Goal: Task Accomplishment & Management: Use online tool/utility

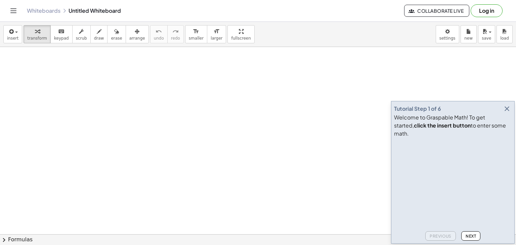
click at [486, 7] on button "Log in" at bounding box center [487, 10] width 32 height 13
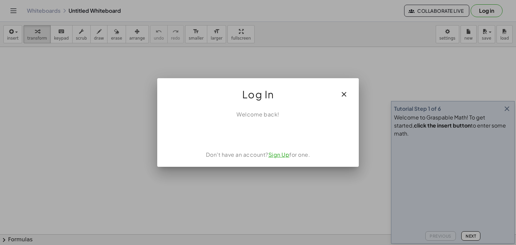
click at [278, 155] on link "Sign Up" at bounding box center [279, 154] width 21 height 7
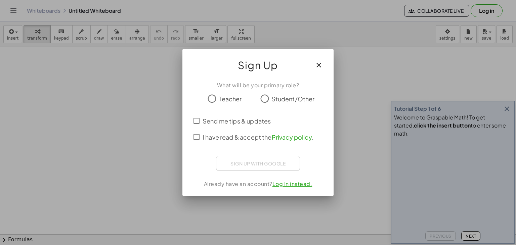
click at [296, 104] on label "Student/Other" at bounding box center [293, 98] width 43 height 13
click at [227, 141] on span "I have read & accept the Privacy policy ." at bounding box center [258, 137] width 111 height 9
click at [315, 68] on button "button" at bounding box center [319, 65] width 16 height 16
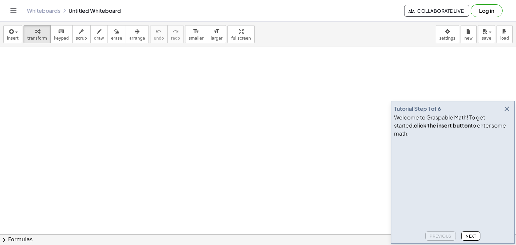
click at [504, 113] on icon "button" at bounding box center [507, 109] width 8 height 8
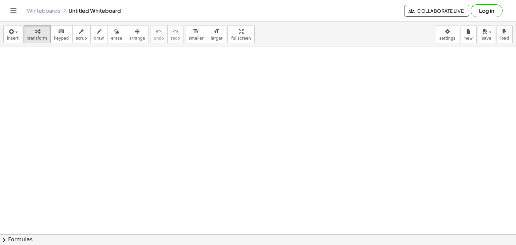
scroll to position [88, 0]
click at [218, 189] on div at bounding box center [258, 146] width 516 height 375
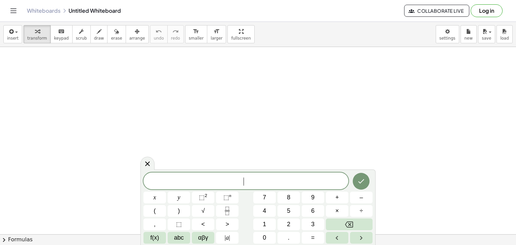
click at [201, 129] on div at bounding box center [258, 146] width 516 height 375
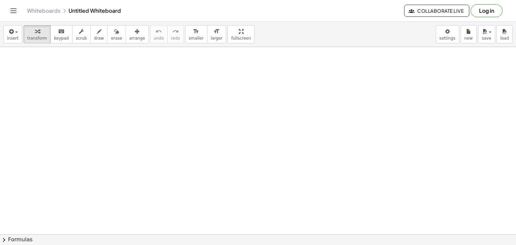
click at [202, 132] on div at bounding box center [258, 146] width 516 height 375
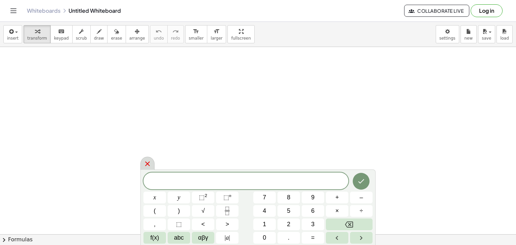
click at [149, 168] on div at bounding box center [148, 163] width 14 height 13
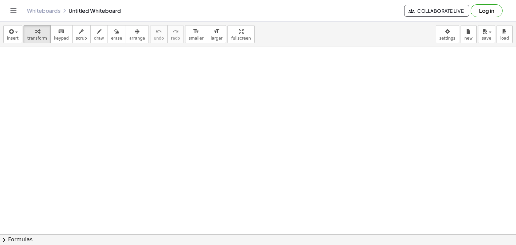
drag, startPoint x: 104, startPoint y: 67, endPoint x: 58, endPoint y: 108, distance: 61.7
click at [58, 108] on div at bounding box center [258, 146] width 516 height 375
click at [94, 36] on span "draw" at bounding box center [99, 38] width 10 height 5
click at [36, 33] on icon "button" at bounding box center [37, 32] width 5 height 8
click at [159, 100] on div at bounding box center [258, 146] width 516 height 375
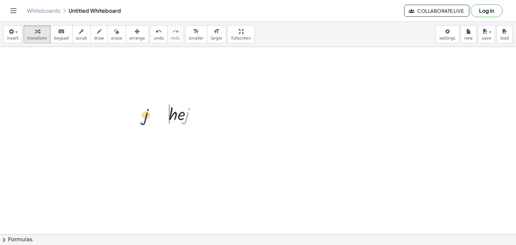
drag, startPoint x: 189, startPoint y: 119, endPoint x: 148, endPoint y: 120, distance: 40.7
click at [148, 120] on div "· j · h · e · j" at bounding box center [258, 146] width 516 height 375
click at [182, 137] on div at bounding box center [184, 136] width 39 height 23
click at [181, 153] on icon at bounding box center [179, 153] width 7 height 7
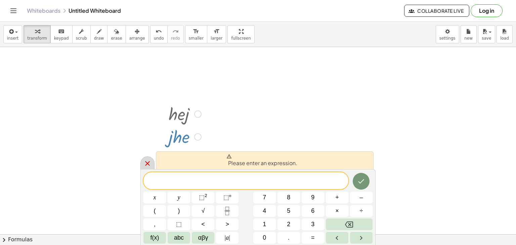
click at [144, 166] on icon at bounding box center [148, 164] width 8 height 8
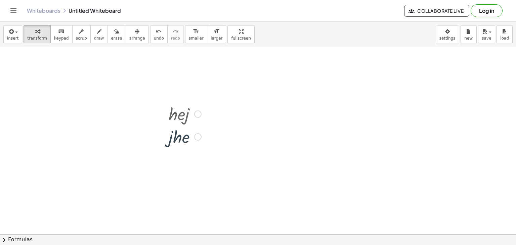
click at [185, 111] on div at bounding box center [184, 113] width 39 height 23
click at [182, 118] on div at bounding box center [184, 113] width 39 height 23
drag, startPoint x: 168, startPoint y: 124, endPoint x: 129, endPoint y: 143, distance: 43.7
click at [129, 143] on div "· h · e · j · h · e · j" at bounding box center [258, 146] width 516 height 375
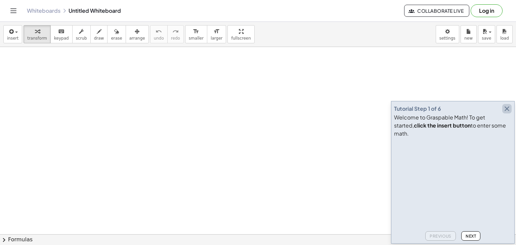
click at [508, 113] on icon "button" at bounding box center [507, 109] width 8 height 8
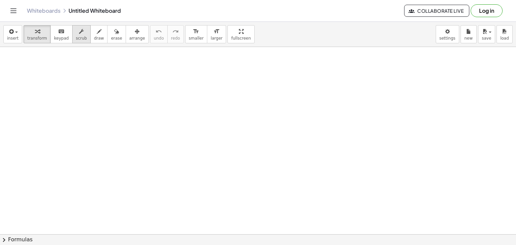
click at [72, 33] on button "scrub" at bounding box center [81, 34] width 18 height 18
drag, startPoint x: 102, startPoint y: 104, endPoint x: 88, endPoint y: 112, distance: 16.3
click at [94, 37] on span "draw" at bounding box center [99, 38] width 10 height 5
drag, startPoint x: 102, startPoint y: 71, endPoint x: 95, endPoint y: 93, distance: 23.9
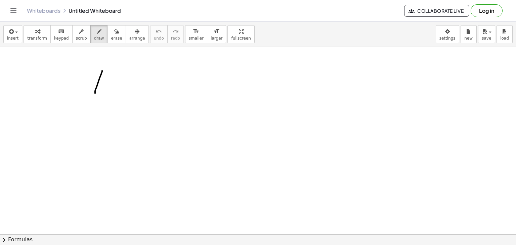
click at [103, 45] on div "insert select one: Math Expression Function Text Youtube Video Graphing Geometr…" at bounding box center [258, 34] width 516 height 25
click at [114, 30] on icon "button" at bounding box center [116, 32] width 5 height 8
drag, startPoint x: 99, startPoint y: 82, endPoint x: 93, endPoint y: 51, distance: 31.8
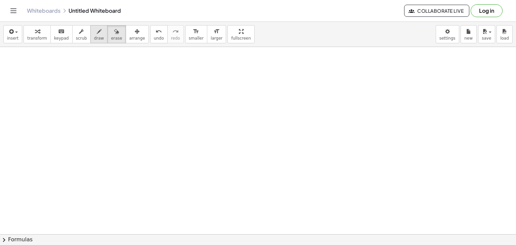
click at [94, 37] on span "draw" at bounding box center [99, 38] width 10 height 5
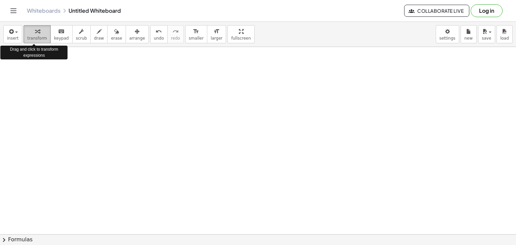
click at [36, 36] on span "transform" at bounding box center [37, 38] width 20 height 5
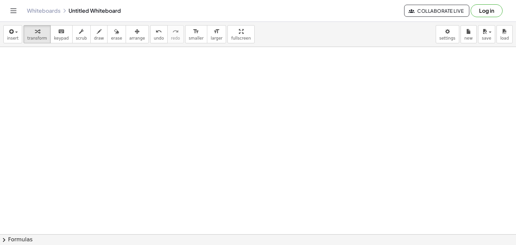
click at [231, 97] on div at bounding box center [238, 92] width 58 height 23
click at [232, 108] on icon at bounding box center [232, 109] width 7 height 7
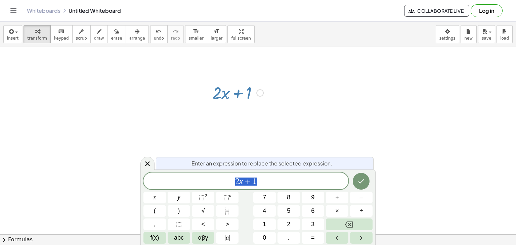
click at [259, 189] on div "2 x + 1" at bounding box center [246, 181] width 205 height 17
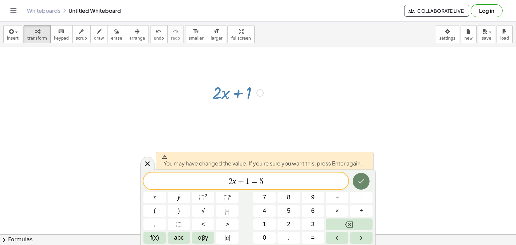
click at [357, 182] on icon "Done" at bounding box center [361, 181] width 8 height 8
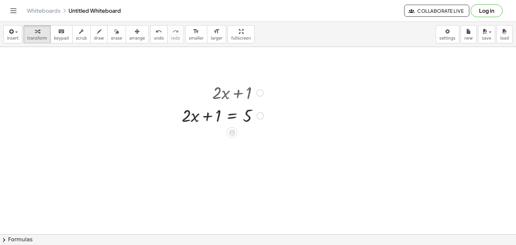
click at [240, 101] on div at bounding box center [222, 92] width 89 height 23
drag, startPoint x: 237, startPoint y: 96, endPoint x: 222, endPoint y: 95, distance: 15.5
click at [222, 95] on div at bounding box center [222, 92] width 89 height 23
click at [111, 32] on div "button" at bounding box center [116, 31] width 11 height 8
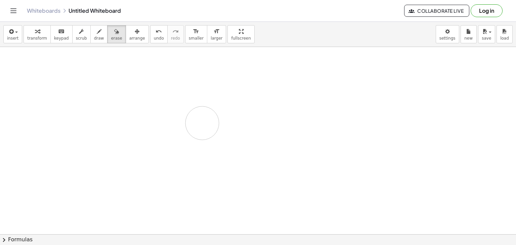
drag, startPoint x: 211, startPoint y: 89, endPoint x: 157, endPoint y: 98, distance: 54.7
click at [79, 33] on icon "button" at bounding box center [81, 32] width 5 height 8
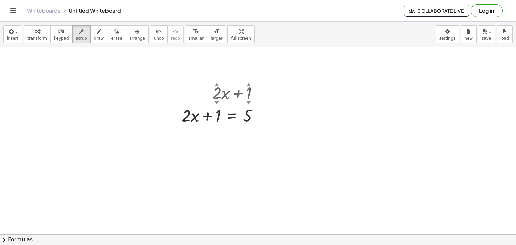
drag, startPoint x: 218, startPoint y: 85, endPoint x: 261, endPoint y: 81, distance: 43.3
click at [232, 93] on div "+ · 2 ▲ ▼ · x + 1 ▲ ▼" at bounding box center [232, 93] width 0 height 0
click at [215, 101] on div "▼" at bounding box center [217, 103] width 4 height 6
click at [221, 103] on div at bounding box center [222, 92] width 89 height 23
click at [218, 101] on div "▼" at bounding box center [217, 103] width 4 height 6
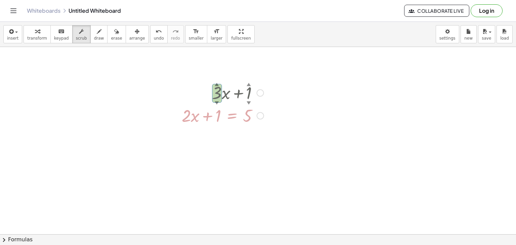
click at [217, 101] on div "▼" at bounding box center [217, 103] width 4 height 6
click at [42, 34] on div "button" at bounding box center [37, 31] width 20 height 8
drag, startPoint x: 235, startPoint y: 92, endPoint x: 265, endPoint y: 81, distance: 31.7
click at [265, 81] on div at bounding box center [222, 92] width 89 height 23
click at [264, 90] on div at bounding box center [222, 92] width 89 height 23
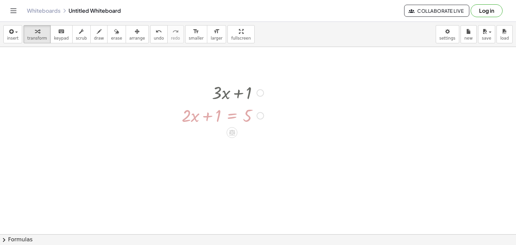
click at [261, 92] on div at bounding box center [260, 92] width 7 height 7
click at [228, 122] on div at bounding box center [222, 115] width 89 height 23
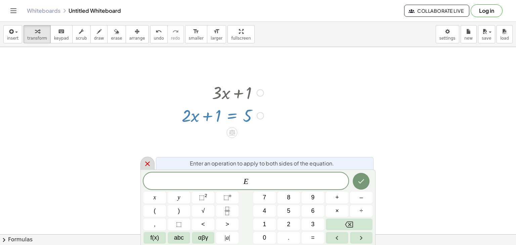
click at [144, 163] on icon at bounding box center [148, 164] width 8 height 8
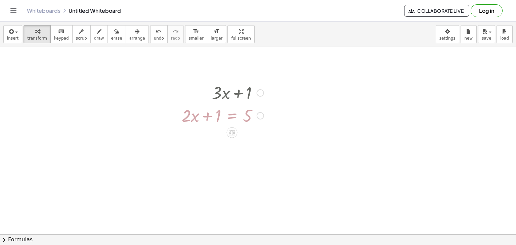
click at [233, 86] on div at bounding box center [222, 92] width 89 height 23
click at [228, 94] on div at bounding box center [222, 92] width 89 height 23
click at [224, 92] on div at bounding box center [222, 92] width 89 height 23
click at [258, 95] on div "Go back to this line Copy line as LaTeX Copy derivation as LaTeX" at bounding box center [260, 92] width 7 height 7
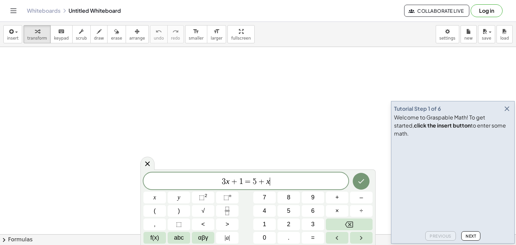
click at [273, 175] on div "3 x + 1 = 5 + x ​" at bounding box center [246, 181] width 205 height 17
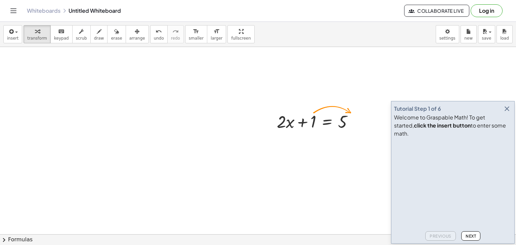
click at [508, 113] on icon "button" at bounding box center [507, 109] width 8 height 8
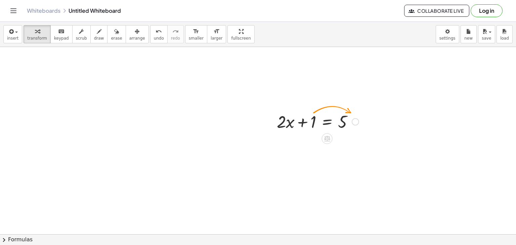
click at [311, 121] on div at bounding box center [318, 121] width 89 height 23
click at [353, 120] on div at bounding box center [355, 121] width 7 height 7
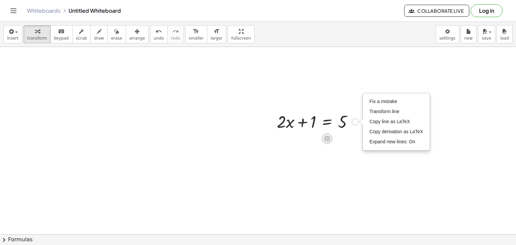
click at [325, 143] on div at bounding box center [327, 138] width 11 height 11
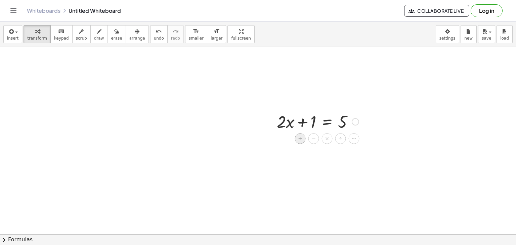
click at [301, 139] on span "+" at bounding box center [300, 139] width 4 height 10
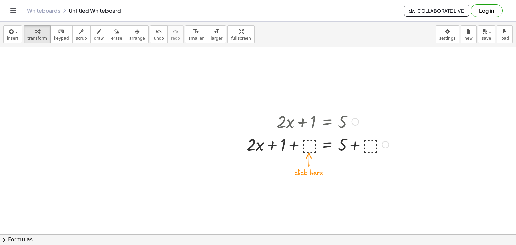
click at [308, 146] on div at bounding box center [317, 144] width 149 height 23
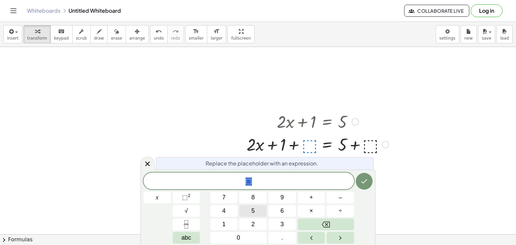
click at [254, 211] on span "5" at bounding box center [252, 211] width 3 height 9
click at [364, 179] on icon "Done" at bounding box center [364, 181] width 8 height 8
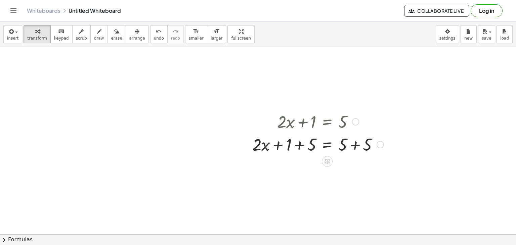
click at [354, 149] on div at bounding box center [318, 144] width 138 height 23
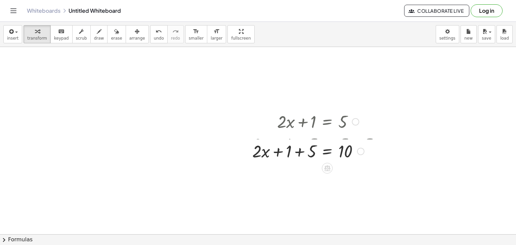
click at [300, 145] on div at bounding box center [318, 144] width 138 height 23
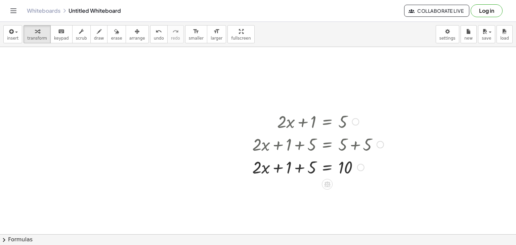
click at [304, 172] on div at bounding box center [318, 167] width 138 height 23
click at [154, 36] on span "undo" at bounding box center [159, 38] width 10 height 5
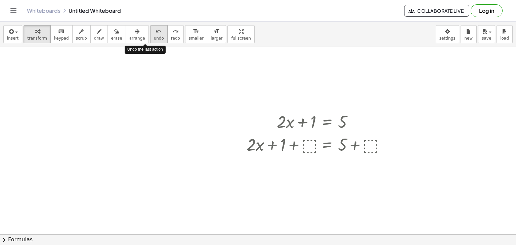
click at [154, 36] on span "undo" at bounding box center [159, 38] width 10 height 5
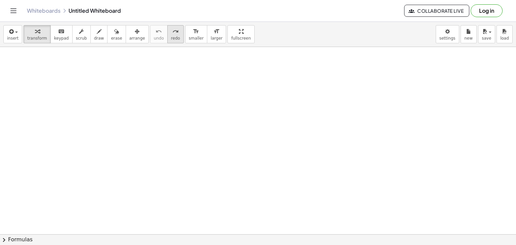
click at [167, 34] on button "redo redo" at bounding box center [175, 34] width 16 height 18
click at [317, 125] on div at bounding box center [318, 121] width 89 height 23
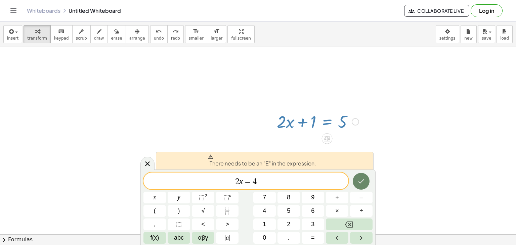
click at [366, 188] on button "Done" at bounding box center [361, 181] width 17 height 17
click at [365, 185] on icon "Done" at bounding box center [361, 181] width 8 height 8
click at [339, 123] on div at bounding box center [318, 121] width 89 height 23
click at [149, 165] on icon at bounding box center [148, 164] width 8 height 8
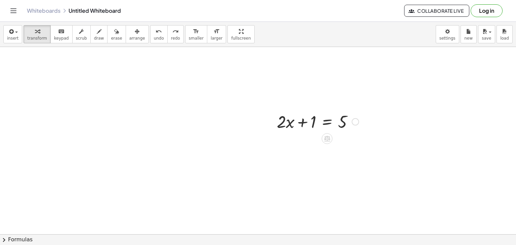
click at [335, 126] on div at bounding box center [318, 121] width 89 height 23
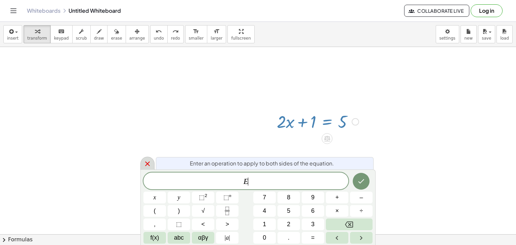
click at [145, 164] on icon at bounding box center [148, 164] width 8 height 8
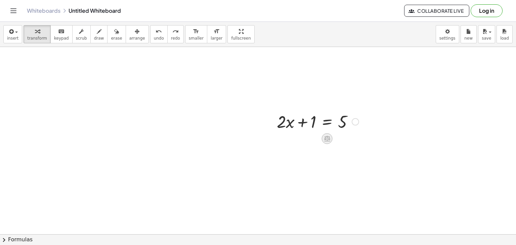
click at [327, 141] on icon at bounding box center [327, 139] width 6 height 6
click at [320, 140] on div "+ − × ÷" at bounding box center [330, 138] width 59 height 12
click at [326, 138] on icon at bounding box center [327, 139] width 6 height 6
click at [311, 138] on div "−" at bounding box center [314, 138] width 11 height 11
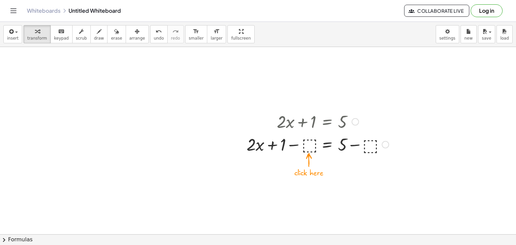
click at [309, 144] on div at bounding box center [317, 144] width 149 height 23
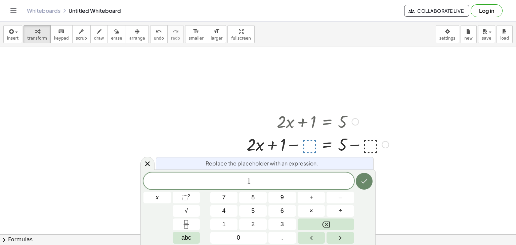
click at [361, 184] on icon "Done" at bounding box center [364, 181] width 8 height 8
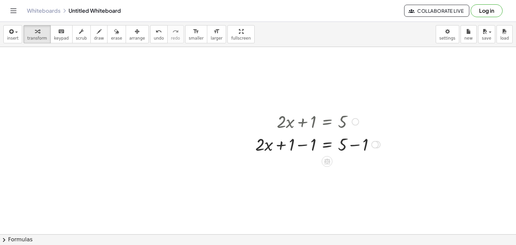
click at [303, 146] on div at bounding box center [318, 144] width 132 height 23
click at [327, 122] on div "+ · 2 · x + 1 = 5 + · 2 · x + 1 − ⬚ = + 5 − ⬚ + · 2 · x + 1 − 1 = + 5 − 1 + · 2…" at bounding box center [327, 122] width 0 height 0
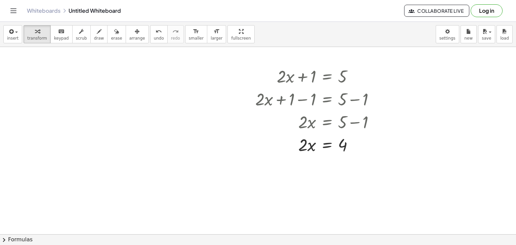
scroll to position [46, 0]
click at [324, 160] on icon at bounding box center [327, 161] width 7 height 7
click at [342, 163] on span "÷" at bounding box center [341, 162] width 4 height 10
click at [310, 178] on div at bounding box center [318, 173] width 132 height 34
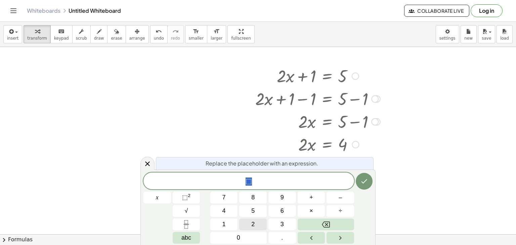
click at [255, 221] on button "2" at bounding box center [253, 225] width 28 height 12
click at [357, 190] on div "2 ​ x 7 8 9 + – 4 5 6 × ÷ ⬚ 2 √ abc 1 2 3 0 ." at bounding box center [258, 208] width 229 height 71
click at [365, 176] on button "Done" at bounding box center [364, 181] width 17 height 17
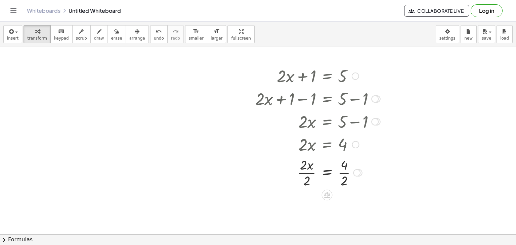
click at [305, 175] on div at bounding box center [318, 173] width 132 height 34
click at [344, 207] on div at bounding box center [318, 206] width 132 height 34
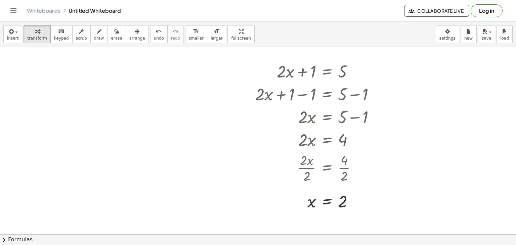
scroll to position [50, 0]
click at [341, 170] on div at bounding box center [313, 169] width 142 height 34
click at [79, 73] on div at bounding box center [258, 206] width 516 height 419
click at [44, 81] on div at bounding box center [258, 206] width 516 height 419
click at [141, 95] on div at bounding box center [111, 94] width 121 height 23
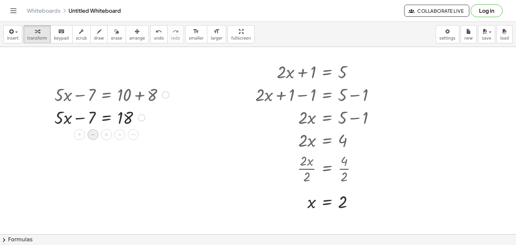
click at [93, 133] on span "−" at bounding box center [93, 135] width 4 height 10
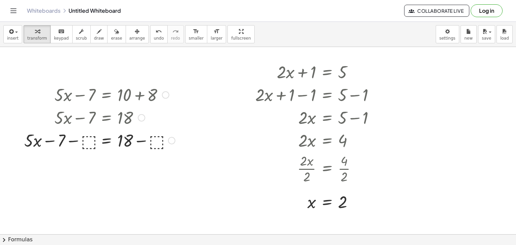
click at [85, 143] on div at bounding box center [100, 140] width 158 height 23
click at [80, 141] on div at bounding box center [100, 140] width 145 height 23
click at [143, 142] on div at bounding box center [108, 140] width 129 height 23
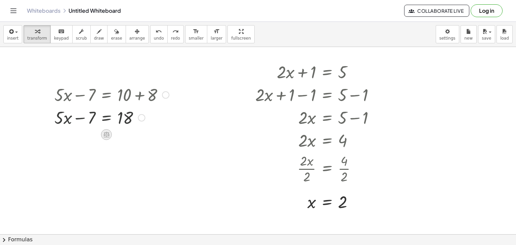
click at [106, 133] on icon at bounding box center [107, 135] width 6 height 6
click at [82, 133] on div "+" at bounding box center [79, 134] width 11 height 11
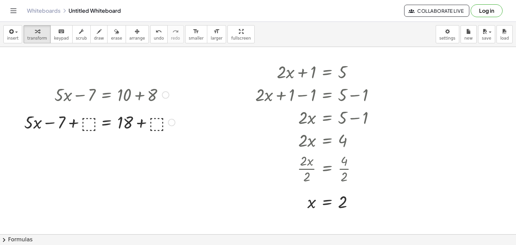
click at [106, 95] on div "+ · 5 · x − 7 = + 10 + 8 + · 5 · x − 7 = 18 + · 5 · x − 7 = 18 + ⬚ + + ⬚" at bounding box center [106, 95] width 0 height 0
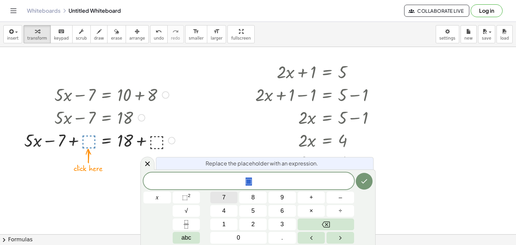
click at [229, 196] on button "7" at bounding box center [224, 198] width 28 height 12
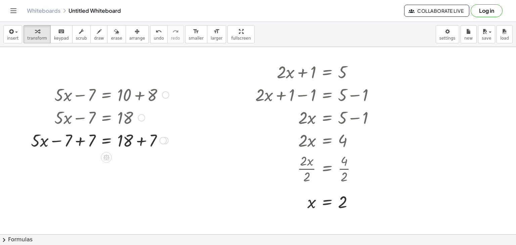
click at [79, 139] on div at bounding box center [100, 140] width 145 height 23
click at [143, 143] on div at bounding box center [111, 140] width 121 height 23
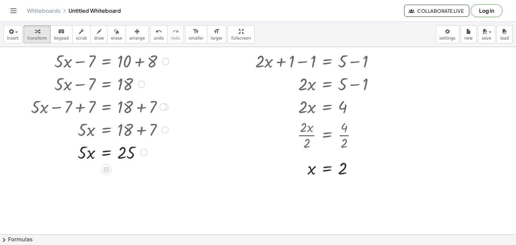
scroll to position [83, 0]
click at [106, 167] on icon at bounding box center [107, 170] width 6 height 6
click at [118, 169] on span "÷" at bounding box center [120, 170] width 4 height 10
click at [106, 62] on div "+ · 5 · x − 7 = + 10 + 8 + · 5 · x − 7 = 18 + · 5 · x − 7 + ⬚ = + 18 + ⬚ + · 5 …" at bounding box center [106, 62] width 0 height 0
click at [91, 201] on div at bounding box center [258, 173] width 516 height 419
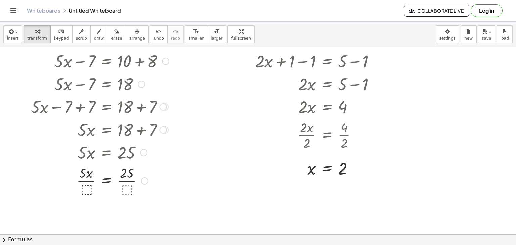
click at [87, 191] on div at bounding box center [100, 181] width 145 height 34
click at [87, 180] on div at bounding box center [100, 181] width 145 height 34
click at [129, 182] on div at bounding box center [100, 181] width 145 height 34
click at [143, 220] on div at bounding box center [258, 173] width 516 height 419
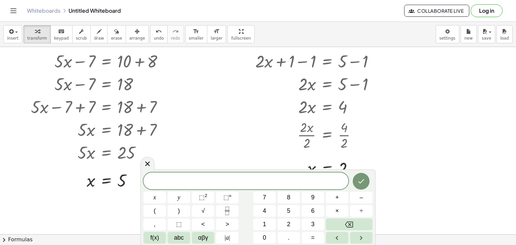
click at [101, 207] on div at bounding box center [258, 173] width 516 height 419
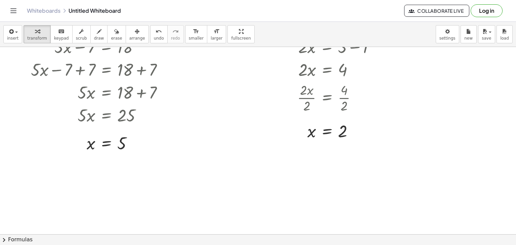
scroll to position [122, 0]
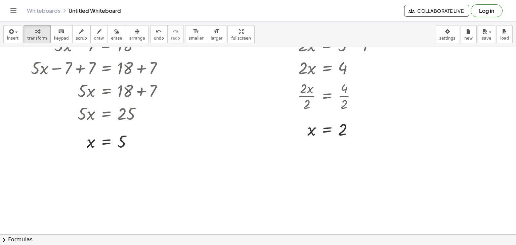
click at [192, 94] on div at bounding box center [258, 112] width 516 height 375
click at [255, 108] on div at bounding box center [261, 107] width 124 height 23
click at [219, 108] on div at bounding box center [261, 107] width 124 height 23
click at [282, 125] on icon at bounding box center [281, 125] width 7 height 7
click at [241, 105] on div at bounding box center [261, 107] width 124 height 23
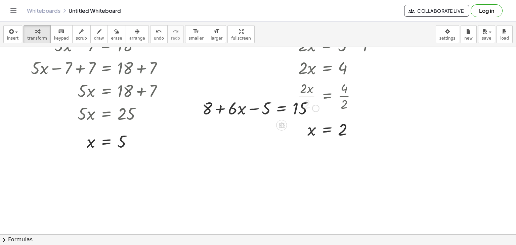
click at [243, 107] on div at bounding box center [261, 107] width 124 height 23
click at [247, 110] on div at bounding box center [261, 107] width 124 height 23
click at [282, 124] on icon at bounding box center [281, 125] width 7 height 7
click at [257, 107] on div at bounding box center [261, 107] width 124 height 23
drag, startPoint x: 266, startPoint y: 109, endPoint x: 231, endPoint y: 113, distance: 34.4
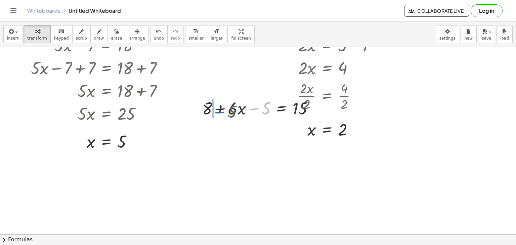
click at [231, 113] on div at bounding box center [261, 107] width 124 height 23
click at [223, 110] on div at bounding box center [261, 107] width 124 height 23
click at [285, 123] on div at bounding box center [281, 125] width 11 height 11
click at [267, 126] on span "−" at bounding box center [268, 126] width 4 height 10
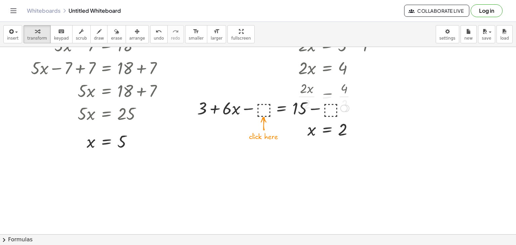
click at [264, 111] on div at bounding box center [273, 107] width 159 height 23
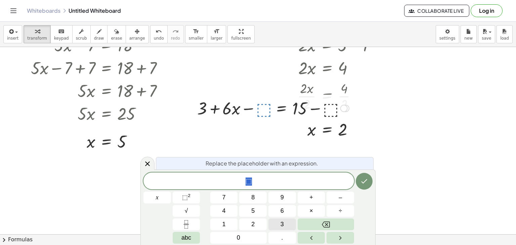
click at [282, 225] on span "3" at bounding box center [282, 224] width 3 height 9
click at [358, 178] on button "Done" at bounding box center [364, 181] width 17 height 17
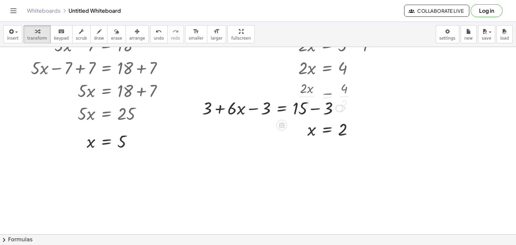
click at [254, 110] on div at bounding box center [273, 107] width 149 height 23
drag, startPoint x: 239, startPoint y: 112, endPoint x: 266, endPoint y: 111, distance: 26.6
click at [266, 111] on div at bounding box center [273, 107] width 149 height 23
click at [224, 110] on div at bounding box center [273, 107] width 149 height 23
click at [317, 109] on div at bounding box center [298, 107] width 98 height 23
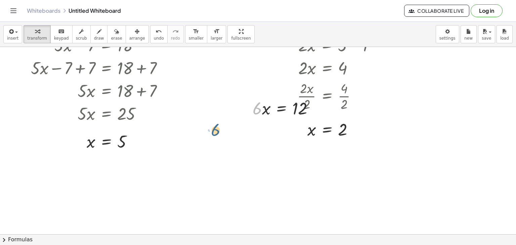
drag, startPoint x: 259, startPoint y: 112, endPoint x: 216, endPoint y: 130, distance: 46.8
click at [280, 124] on icon at bounding box center [281, 125] width 7 height 7
click at [297, 124] on div "÷" at bounding box center [295, 125] width 11 height 11
click at [262, 116] on div at bounding box center [286, 108] width 76 height 34
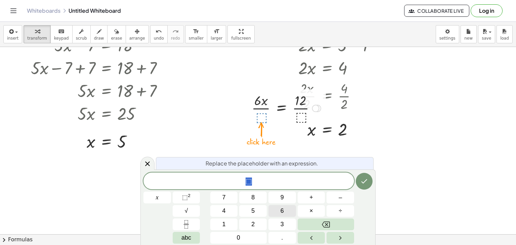
click at [279, 209] on button "6" at bounding box center [283, 211] width 28 height 12
click at [364, 185] on icon "Done" at bounding box center [364, 181] width 8 height 8
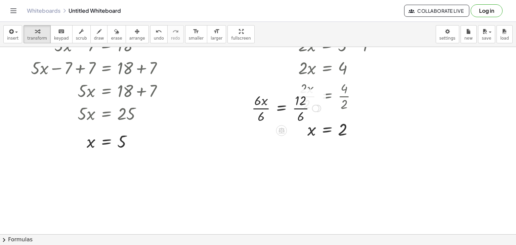
click at [257, 112] on div at bounding box center [286, 108] width 76 height 34
click at [296, 111] on div at bounding box center [292, 108] width 66 height 34
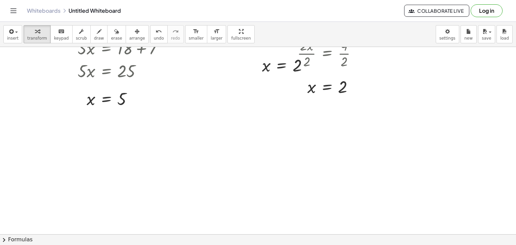
scroll to position [164, 0]
click at [199, 135] on div at bounding box center [258, 70] width 516 height 375
click at [261, 163] on icon at bounding box center [259, 166] width 7 height 7
click at [249, 166] on div "−" at bounding box center [246, 166] width 11 height 11
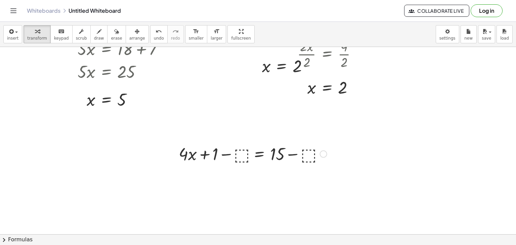
click at [244, 150] on div at bounding box center [252, 148] width 155 height 23
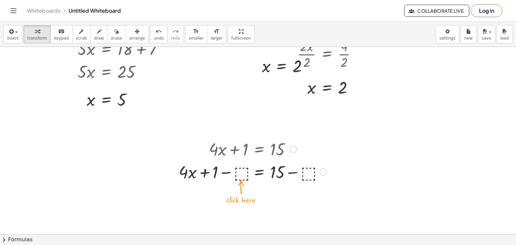
click at [242, 175] on div at bounding box center [252, 171] width 155 height 23
click at [238, 171] on div at bounding box center [252, 171] width 137 height 23
click at [290, 171] on div at bounding box center [264, 171] width 116 height 23
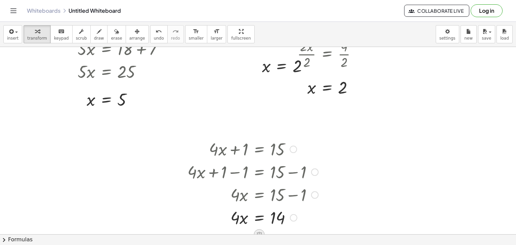
click at [259, 232] on icon at bounding box center [259, 235] width 6 height 6
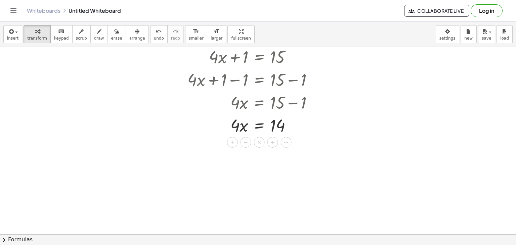
scroll to position [268, 0]
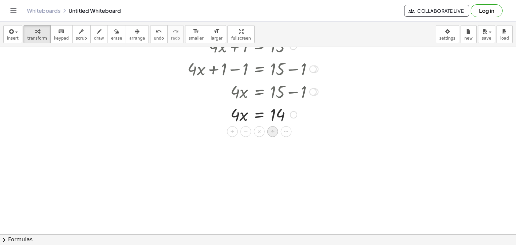
click at [275, 131] on div "÷" at bounding box center [273, 131] width 11 height 11
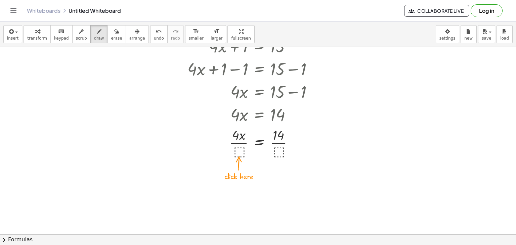
click at [241, 148] on div at bounding box center [258, 60] width 516 height 563
click at [239, 152] on div at bounding box center [258, 60] width 516 height 563
click at [36, 38] on span "transform" at bounding box center [37, 38] width 20 height 5
click at [242, 151] on div at bounding box center [252, 143] width 137 height 34
click at [242, 143] on div at bounding box center [252, 143] width 137 height 34
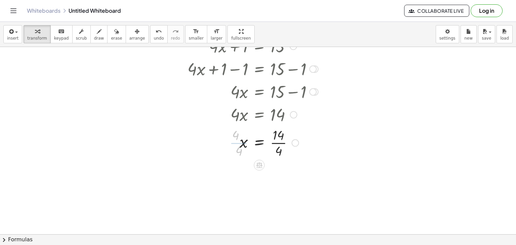
click at [284, 145] on div at bounding box center [252, 143] width 137 height 34
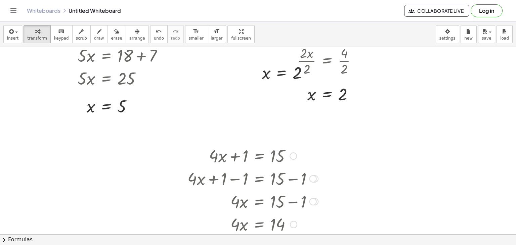
scroll to position [157, 0]
click at [401, 130] on div at bounding box center [258, 171] width 516 height 563
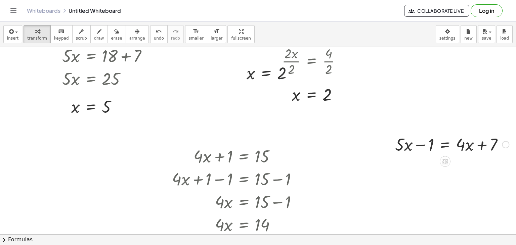
click at [442, 160] on icon at bounding box center [445, 162] width 6 height 6
click at [413, 160] on div "+" at bounding box center [418, 161] width 11 height 11
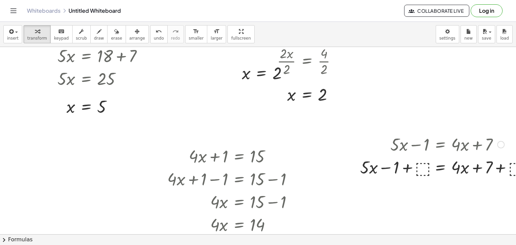
click at [427, 166] on div at bounding box center [447, 167] width 181 height 23
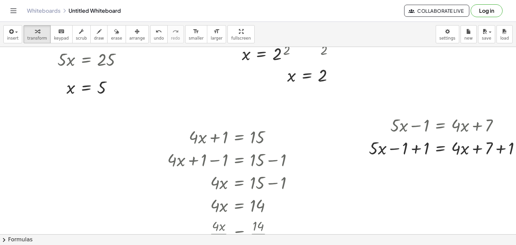
scroll to position [176, 20]
click at [417, 148] on div at bounding box center [448, 148] width 164 height 23
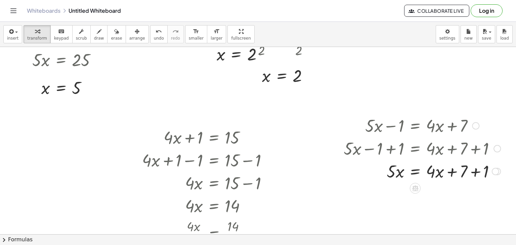
click at [472, 174] on div at bounding box center [423, 171] width 164 height 23
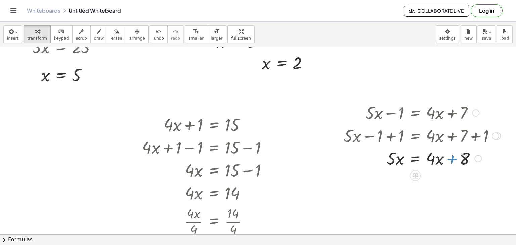
scroll to position [191, 50]
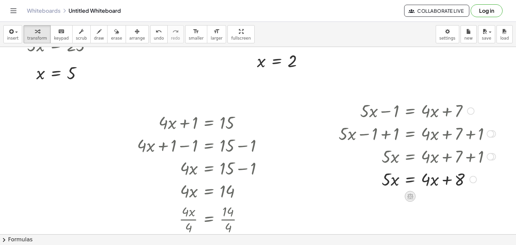
click at [408, 198] on icon at bounding box center [410, 197] width 6 height 6
click at [399, 198] on div "−" at bounding box center [397, 196] width 11 height 11
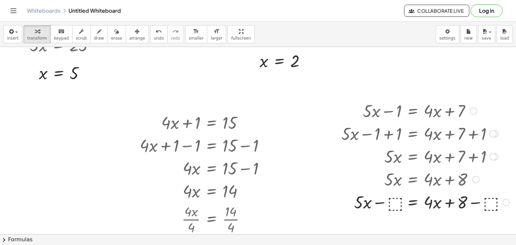
click at [394, 203] on div at bounding box center [425, 202] width 175 height 23
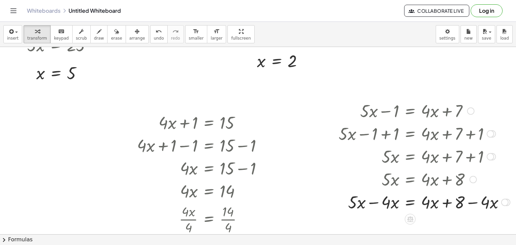
click at [372, 205] on div at bounding box center [424, 202] width 178 height 23
click at [474, 205] on div at bounding box center [424, 202] width 178 height 23
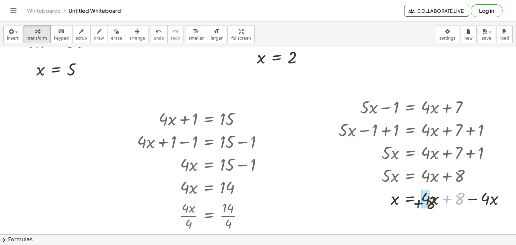
drag, startPoint x: 459, startPoint y: 198, endPoint x: 422, endPoint y: 203, distance: 37.6
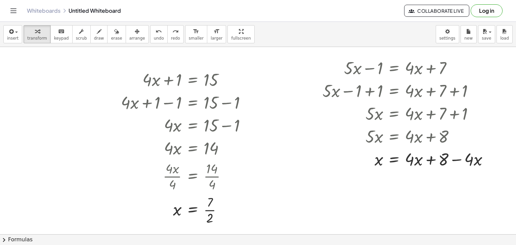
scroll to position [231, 67]
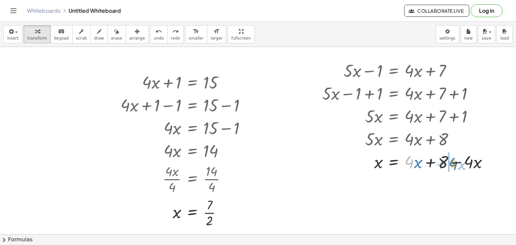
drag, startPoint x: 410, startPoint y: 162, endPoint x: 454, endPoint y: 164, distance: 44.1
click at [454, 164] on div at bounding box center [408, 161] width 178 height 23
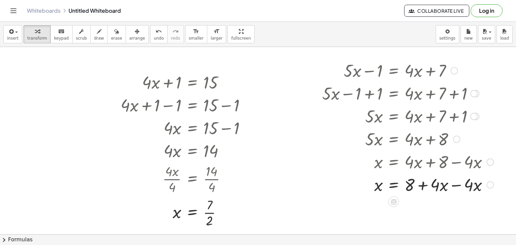
click at [471, 186] on div at bounding box center [408, 184] width 178 height 23
click at [456, 186] on div at bounding box center [408, 184] width 178 height 23
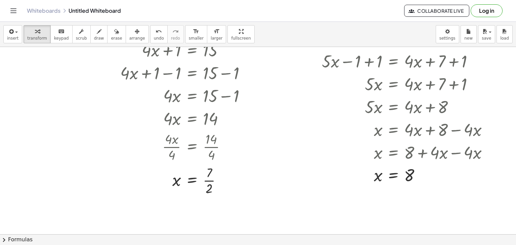
scroll to position [267, 67]
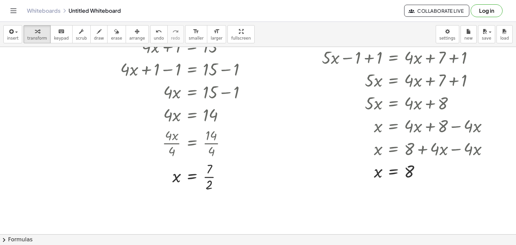
click at [256, 139] on div at bounding box center [224, 61] width 583 height 563
click at [323, 168] on icon at bounding box center [320, 169] width 7 height 7
click at [293, 172] on span "+" at bounding box center [293, 170] width 4 height 10
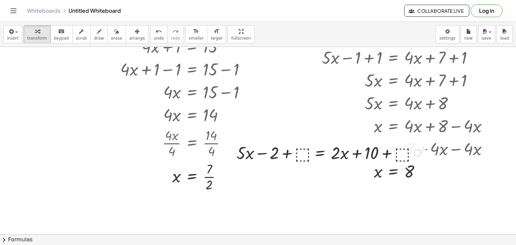
click at [298, 155] on div at bounding box center [328, 152] width 191 height 23
click at [293, 153] on div at bounding box center [329, 152] width 181 height 23
click at [382, 154] on div at bounding box center [353, 152] width 131 height 23
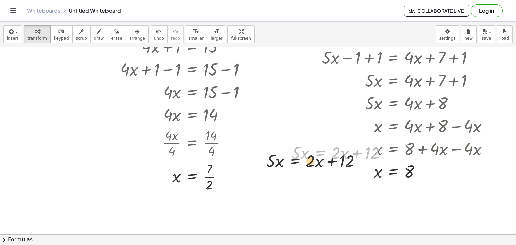
drag, startPoint x: 321, startPoint y: 152, endPoint x: 274, endPoint y: 164, distance: 48.3
click at [274, 164] on div "+ · 2 · x + 1 = 5 + · 2 · x + 1 − ⬚ = + 5 − ⬚ + · 2 · x + 1 − 1 = + 5 − 1 + · 2…" at bounding box center [224, 61] width 583 height 563
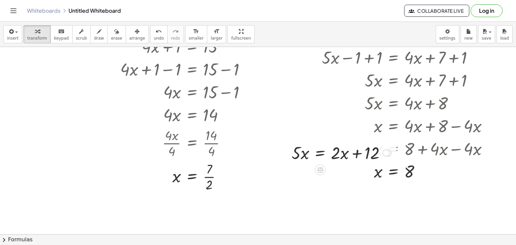
click at [312, 171] on div at bounding box center [317, 102] width 10 height 163
click at [303, 148] on div at bounding box center [341, 152] width 107 height 23
click at [318, 170] on icon at bounding box center [320, 170] width 6 height 6
click at [307, 168] on span "−" at bounding box center [307, 170] width 4 height 10
click at [295, 154] on div at bounding box center [341, 152] width 167 height 23
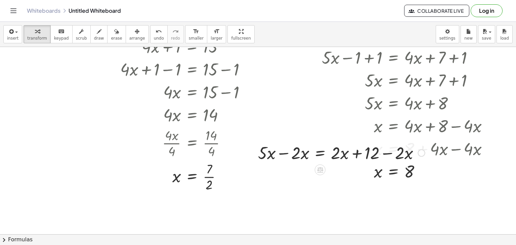
click at [281, 154] on div at bounding box center [342, 152] width 174 height 23
click at [393, 155] on div at bounding box center [358, 152] width 141 height 23
drag, startPoint x: 354, startPoint y: 154, endPoint x: 378, endPoint y: 157, distance: 25.0
drag, startPoint x: 358, startPoint y: 154, endPoint x: 325, endPoint y: 154, distance: 32.6
click at [325, 154] on div at bounding box center [358, 152] width 141 height 23
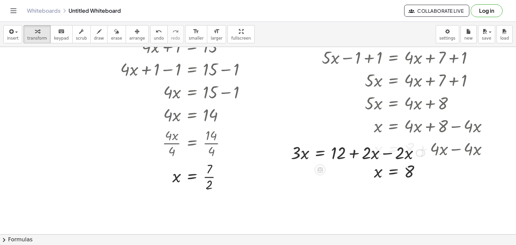
click at [389, 156] on div at bounding box center [358, 152] width 141 height 23
click at [321, 170] on icon at bounding box center [320, 170] width 6 height 6
click at [332, 171] on span "÷" at bounding box center [334, 170] width 4 height 10
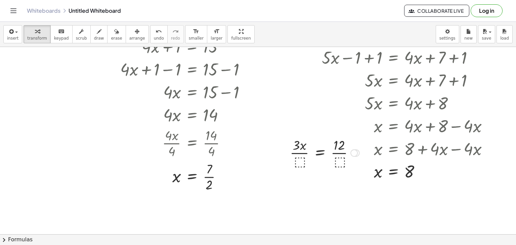
click at [299, 161] on div at bounding box center [325, 153] width 76 height 34
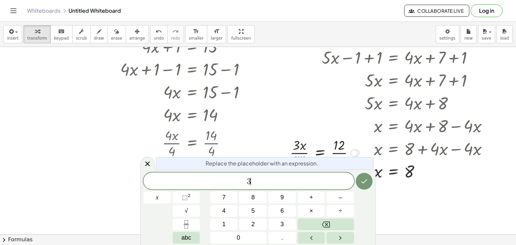
click at [355, 189] on div "3 ​ x 7 8 9 + – 4 5 6 × ÷ ⬚ 2 √ abc 1 2 3 0 ." at bounding box center [258, 208] width 229 height 71
click at [360, 182] on icon "Done" at bounding box center [364, 181] width 8 height 8
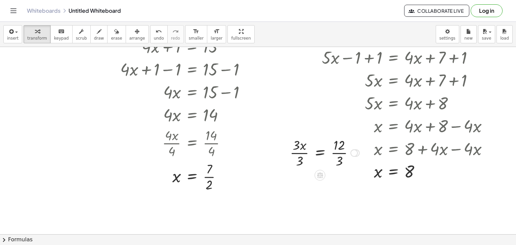
click at [336, 155] on div at bounding box center [325, 153] width 76 height 34
click at [295, 150] on div at bounding box center [321, 153] width 69 height 34
click at [300, 156] on div at bounding box center [321, 153] width 69 height 34
click at [38, 101] on div at bounding box center [224, 61] width 583 height 563
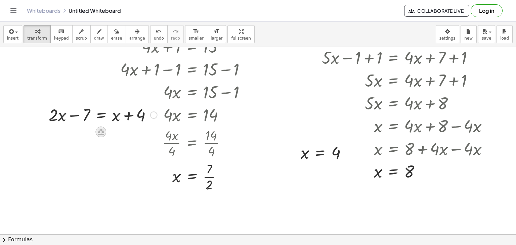
click at [99, 131] on icon at bounding box center [100, 131] width 7 height 7
click at [73, 133] on span "+" at bounding box center [74, 132] width 4 height 10
click at [79, 118] on div at bounding box center [102, 114] width 175 height 23
click at [75, 116] on div at bounding box center [103, 114] width 162 height 23
click at [155, 116] on div at bounding box center [126, 114] width 115 height 23
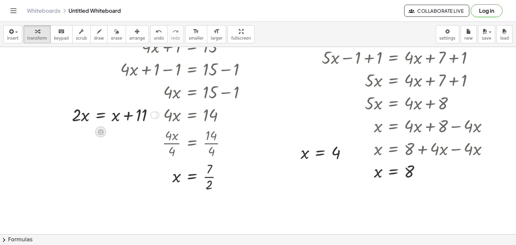
click at [100, 129] on icon at bounding box center [101, 132] width 6 height 6
click at [85, 130] on span "−" at bounding box center [87, 132] width 4 height 10
click at [74, 113] on div at bounding box center [116, 114] width 154 height 23
click at [84, 116] on div at bounding box center [116, 114] width 154 height 23
click at [65, 118] on div at bounding box center [116, 114] width 154 height 23
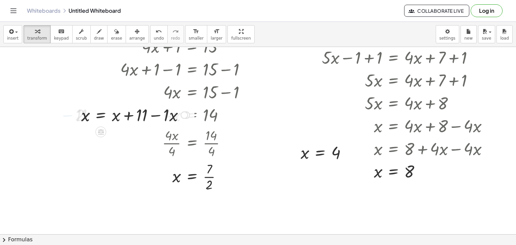
click at [153, 117] on div at bounding box center [135, 114] width 115 height 23
drag, startPoint x: 132, startPoint y: 116, endPoint x: 159, endPoint y: 114, distance: 26.9
click at [159, 114] on div at bounding box center [135, 114] width 115 height 23
click at [157, 116] on div at bounding box center [135, 114] width 115 height 23
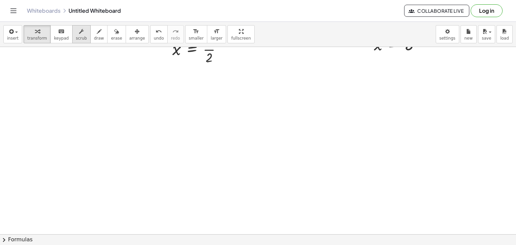
scroll to position [398, 67]
click at [73, 82] on div at bounding box center [224, 24] width 583 height 751
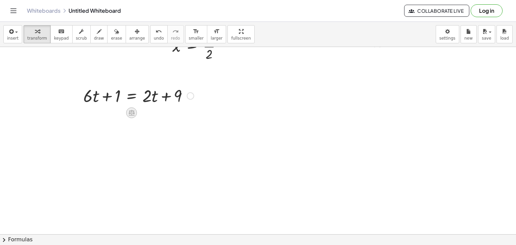
click at [132, 112] on icon at bounding box center [131, 112] width 7 height 7
click at [116, 112] on span "−" at bounding box center [118, 113] width 4 height 10
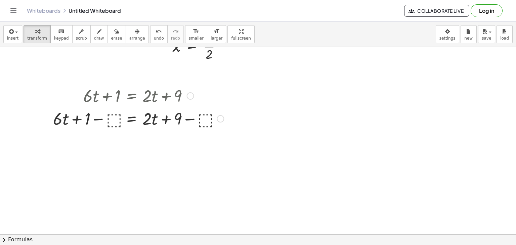
click at [113, 118] on div at bounding box center [138, 118] width 177 height 23
click at [113, 116] on div at bounding box center [138, 118] width 160 height 23
click at [186, 123] on div at bounding box center [149, 118] width 139 height 23
click at [132, 119] on div "+ · 6 · t + 1 = + · 2 · t + 9 − − 1 1 0 8" at bounding box center [132, 119] width 0 height 0
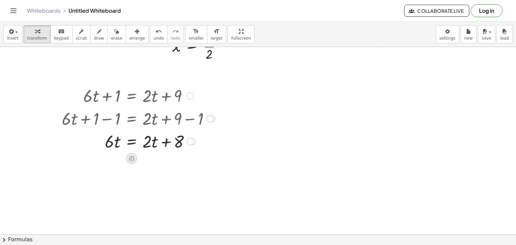
click at [132, 158] on icon at bounding box center [132, 159] width 6 height 6
click at [118, 155] on span "−" at bounding box center [118, 159] width 4 height 10
click at [132, 96] on div "+ · 6 · t + 1 = + · 2 · t + 9 + · 6 · t + 1 − ⬚ = + · 2 · t + 9 − ⬚ + · 6 · t +…" at bounding box center [132, 96] width 0 height 0
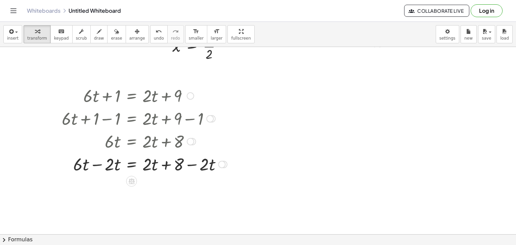
click at [99, 170] on div at bounding box center [144, 164] width 172 height 23
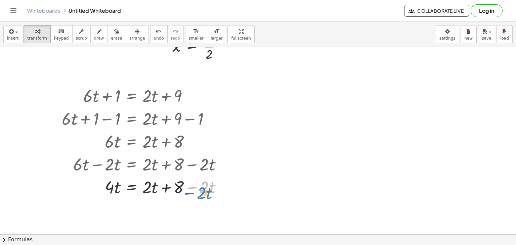
drag, startPoint x: 186, startPoint y: 169, endPoint x: 185, endPoint y: 173, distance: 4.4
click at [132, 96] on div "+ · 6 · t + 1 = + · 2 · t + 9 + · 6 · t + 1 − ⬚ = + · 2 · t + 9 − ⬚ + · 6 · t +…" at bounding box center [132, 96] width 0 height 0
drag, startPoint x: 178, startPoint y: 184, endPoint x: 138, endPoint y: 179, distance: 40.2
click at [138, 179] on div at bounding box center [144, 186] width 172 height 23
click at [210, 189] on div at bounding box center [144, 186] width 172 height 23
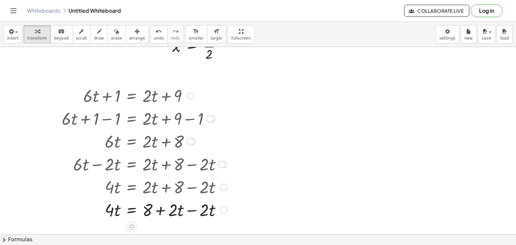
click at [191, 219] on div at bounding box center [144, 209] width 172 height 23
click at [191, 213] on div at bounding box center [144, 209] width 172 height 23
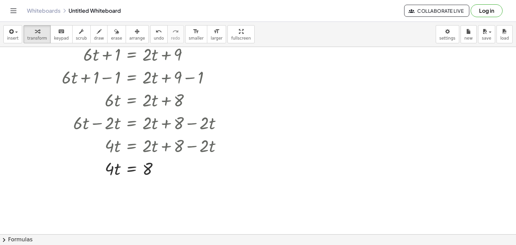
scroll to position [440, 67]
click at [129, 184] on icon at bounding box center [132, 186] width 6 height 6
click at [145, 184] on span "÷" at bounding box center [145, 186] width 4 height 10
click at [113, 202] on div at bounding box center [144, 196] width 172 height 34
click at [114, 200] on div at bounding box center [144, 196] width 172 height 34
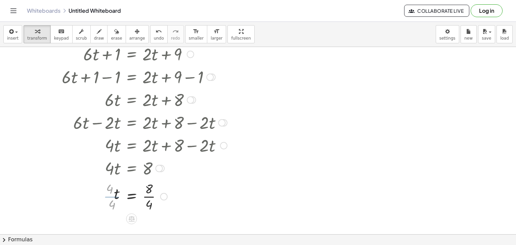
click at [148, 198] on div at bounding box center [144, 196] width 172 height 34
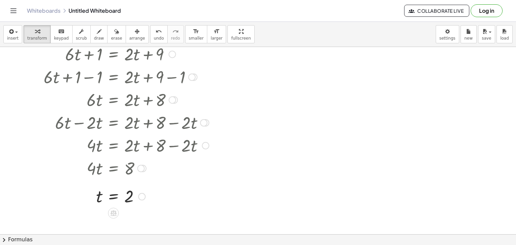
scroll to position [440, 86]
click at [312, 111] on span "−" at bounding box center [311, 110] width 4 height 10
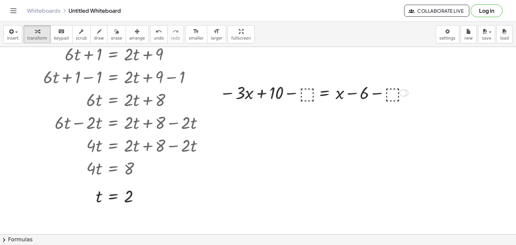
click at [307, 93] on div at bounding box center [313, 92] width 195 height 23
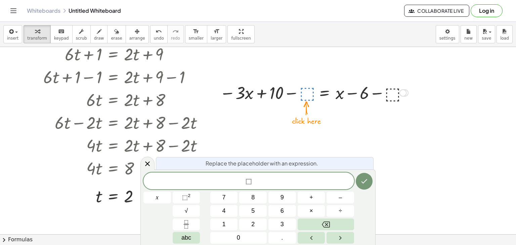
click at [310, 157] on div "Replace the placeholder with an expression." at bounding box center [265, 163] width 218 height 12
click at [246, 185] on span "⬚" at bounding box center [249, 182] width 6 height 8
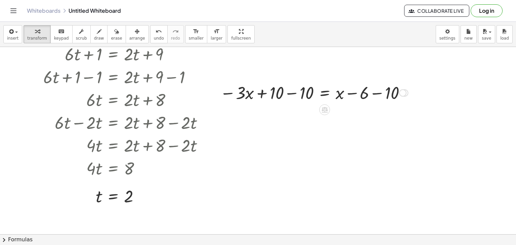
click at [290, 97] on div at bounding box center [314, 92] width 195 height 23
click at [378, 93] on div at bounding box center [350, 92] width 130 height 23
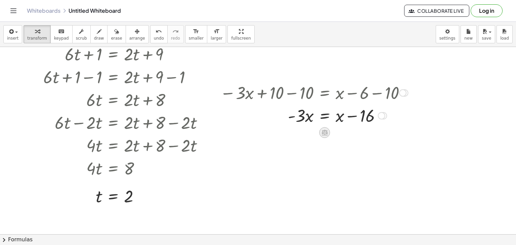
click at [323, 132] on icon at bounding box center [325, 133] width 6 height 6
click at [299, 132] on span "+" at bounding box center [298, 133] width 4 height 10
click at [304, 117] on div at bounding box center [317, 115] width 201 height 23
click at [289, 119] on div at bounding box center [319, 115] width 205 height 23
click at [382, 117] on div at bounding box center [320, 115] width 207 height 23
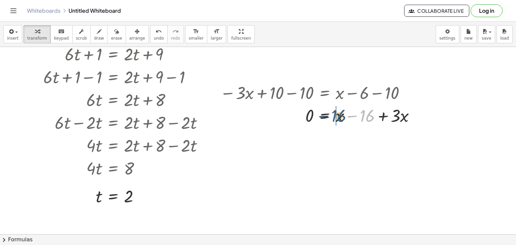
drag, startPoint x: 361, startPoint y: 116, endPoint x: 332, endPoint y: 116, distance: 28.6
click at [332, 116] on div at bounding box center [320, 115] width 207 height 23
click at [406, 118] on div at bounding box center [327, 115] width 220 height 23
click at [412, 117] on div at bounding box center [327, 115] width 220 height 23
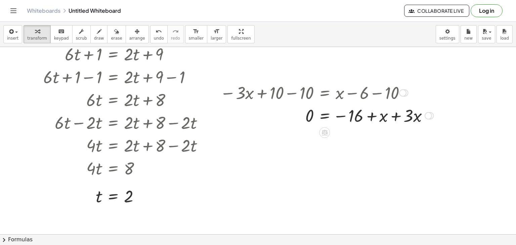
click at [415, 115] on div at bounding box center [327, 115] width 220 height 23
click at [397, 117] on div at bounding box center [327, 115] width 220 height 23
click at [323, 134] on icon at bounding box center [324, 132] width 7 height 7
click at [324, 133] on span "×" at bounding box center [325, 133] width 4 height 10
click at [329, 131] on div at bounding box center [324, 132] width 11 height 11
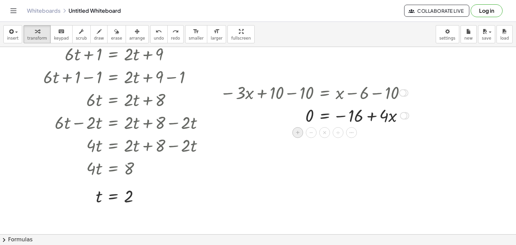
click at [296, 131] on span "+" at bounding box center [298, 133] width 4 height 10
click at [304, 120] on div at bounding box center [330, 115] width 226 height 23
click at [295, 117] on div at bounding box center [330, 115] width 227 height 23
click at [404, 117] on div at bounding box center [330, 115] width 227 height 23
drag, startPoint x: 371, startPoint y: 119, endPoint x: 339, endPoint y: 117, distance: 31.6
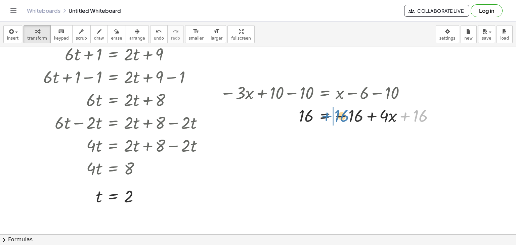
click at [339, 117] on div at bounding box center [330, 115] width 227 height 23
click at [357, 116] on div at bounding box center [324, 115] width 214 height 23
click at [324, 134] on icon at bounding box center [324, 132] width 7 height 7
click at [336, 132] on div "÷" at bounding box center [338, 132] width 11 height 11
click at [314, 127] on div at bounding box center [314, 115] width 195 height 34
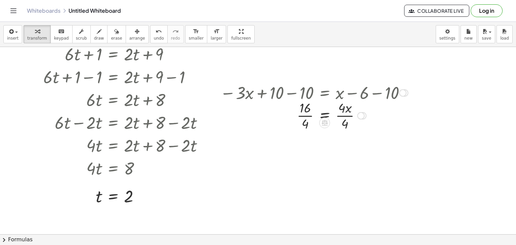
click at [306, 119] on div at bounding box center [314, 115] width 195 height 34
click at [353, 115] on div at bounding box center [314, 115] width 195 height 34
click at [350, 116] on div at bounding box center [350, 115] width 7 height 7
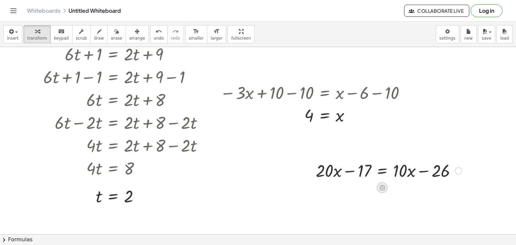
click at [382, 189] on icon at bounding box center [382, 188] width 6 height 6
click at [354, 186] on span "+" at bounding box center [356, 188] width 4 height 10
click at [359, 166] on div at bounding box center [388, 170] width 213 height 23
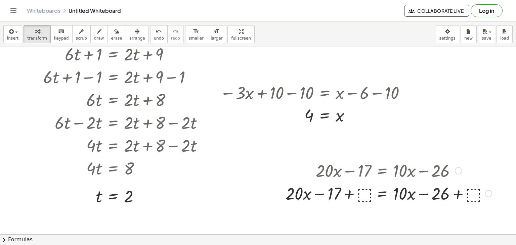
click at [365, 202] on div at bounding box center [388, 193] width 213 height 23
click at [313, 194] on div at bounding box center [389, 193] width 222 height 23
click at [345, 193] on div at bounding box center [389, 193] width 222 height 23
click at [463, 194] on div at bounding box center [406, 193] width 187 height 23
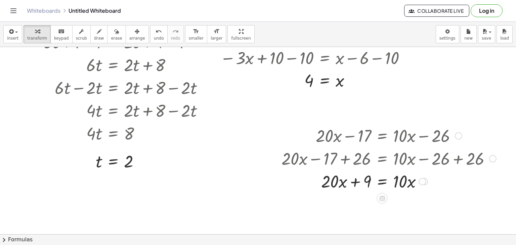
scroll to position [483, 86]
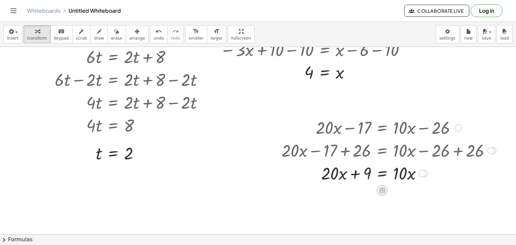
click at [382, 188] on icon at bounding box center [382, 191] width 6 height 6
click at [368, 191] on span "−" at bounding box center [369, 191] width 4 height 10
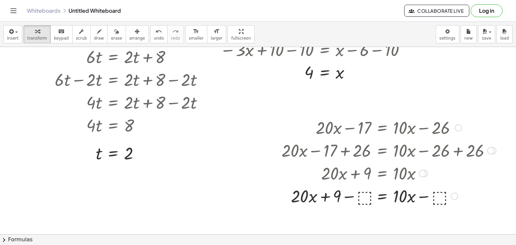
click at [364, 196] on div at bounding box center [389, 196] width 222 height 23
drag, startPoint x: 328, startPoint y: 197, endPoint x: 279, endPoint y: 201, distance: 49.2
click at [276, 200] on div "+ · 20 · x − 17 = + · 10 · x − 26 + · 20 · x − 17 + ⬚ = + · 10 · x − 26 + ⬚ + ·…" at bounding box center [387, 161] width 230 height 95
click at [341, 198] on div at bounding box center [389, 196] width 222 height 23
click at [411, 199] on div at bounding box center [389, 196] width 222 height 23
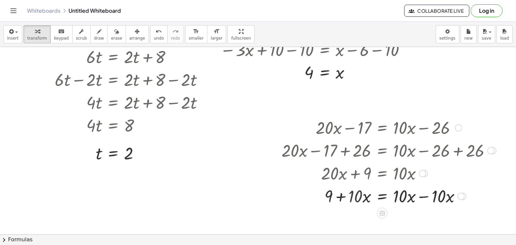
click at [428, 198] on div at bounding box center [389, 196] width 222 height 23
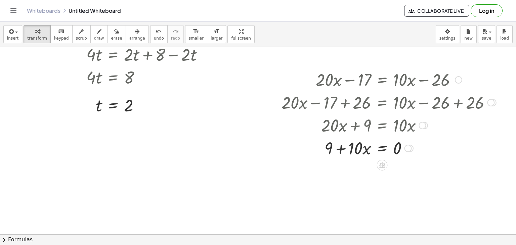
scroll to position [531, 86]
click at [385, 164] on icon at bounding box center [382, 165] width 6 height 6
click at [368, 163] on span "−" at bounding box center [369, 165] width 4 height 10
click at [363, 150] on div at bounding box center [389, 147] width 222 height 23
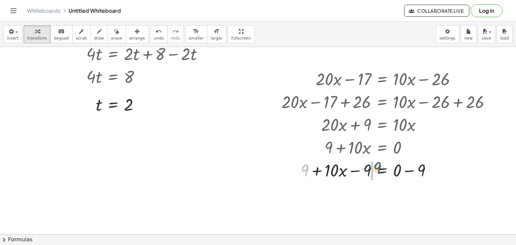
drag, startPoint x: 307, startPoint y: 173, endPoint x: 383, endPoint y: 172, distance: 76.7
click at [383, 172] on div at bounding box center [389, 170] width 222 height 23
drag, startPoint x: 297, startPoint y: 171, endPoint x: 368, endPoint y: 171, distance: 70.6
click at [368, 171] on div at bounding box center [389, 170] width 222 height 23
click at [355, 170] on div at bounding box center [389, 170] width 222 height 23
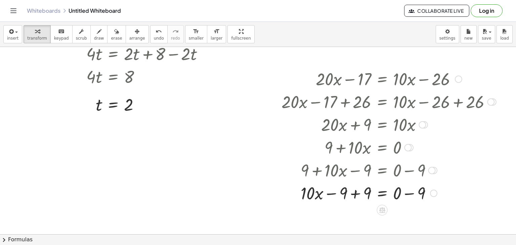
click at [358, 198] on div at bounding box center [389, 193] width 222 height 23
click at [409, 221] on div at bounding box center [389, 215] width 222 height 23
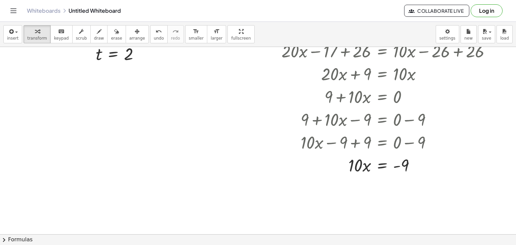
scroll to position [584, 86]
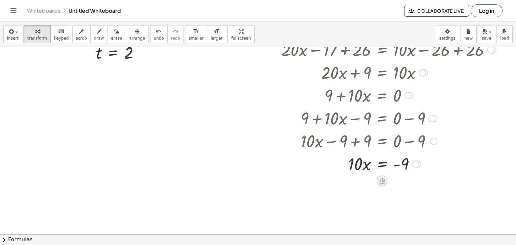
click at [382, 182] on icon at bounding box center [382, 181] width 6 height 6
click at [397, 182] on span "÷" at bounding box center [396, 181] width 4 height 10
click at [362, 198] on div at bounding box center [389, 192] width 222 height 34
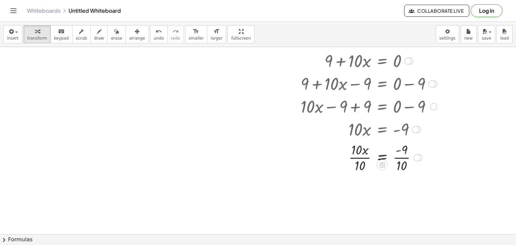
scroll to position [618, 86]
click at [356, 158] on div at bounding box center [389, 157] width 222 height 34
click at [397, 156] on div at bounding box center [389, 157] width 222 height 34
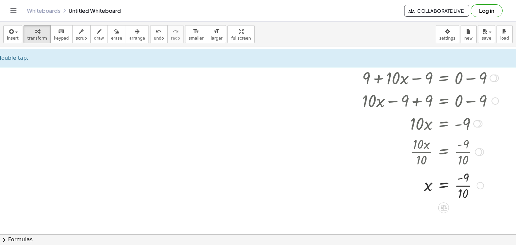
scroll to position [623, 24]
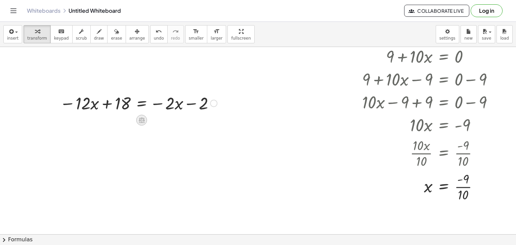
click at [140, 121] on icon at bounding box center [142, 121] width 6 height 6
click at [112, 119] on div "+" at bounding box center [115, 120] width 11 height 11
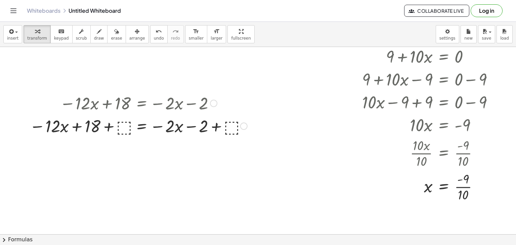
click at [127, 129] on div at bounding box center [138, 125] width 225 height 23
click at [116, 128] on div at bounding box center [139, 125] width 214 height 23
click at [203, 127] on div at bounding box center [150, 125] width 191 height 23
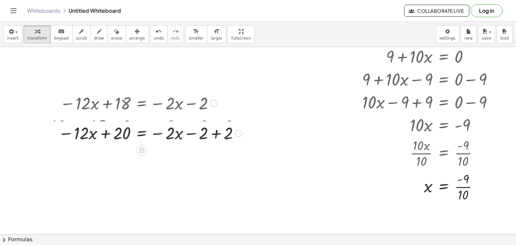
click at [219, 126] on div at bounding box center [139, 125] width 214 height 23
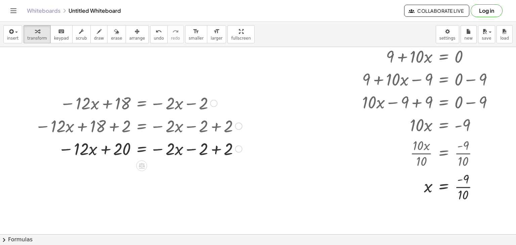
click at [221, 149] on div at bounding box center [139, 148] width 214 height 23
click at [144, 168] on icon at bounding box center [142, 166] width 6 height 6
click at [116, 164] on span "+" at bounding box center [115, 166] width 4 height 10
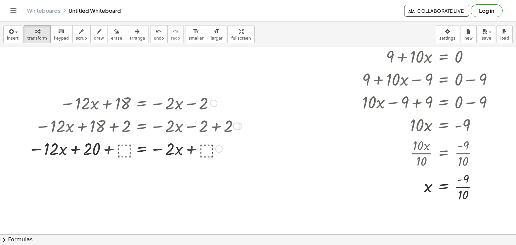
click at [215, 147] on div at bounding box center [135, 148] width 221 height 23
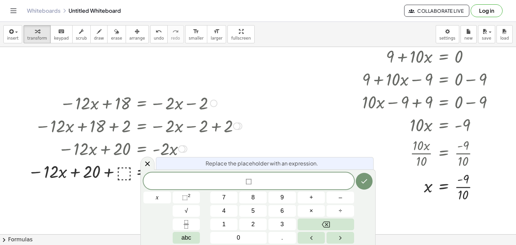
click at [212, 144] on div at bounding box center [135, 148] width 221 height 23
click at [148, 164] on icon at bounding box center [148, 164] width 8 height 8
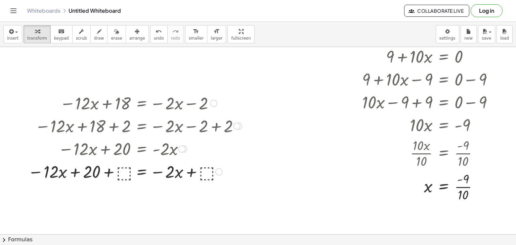
click at [204, 174] on div at bounding box center [135, 171] width 221 height 23
drag, startPoint x: 38, startPoint y: 171, endPoint x: 129, endPoint y: 171, distance: 91.8
click at [129, 171] on div at bounding box center [130, 171] width 230 height 23
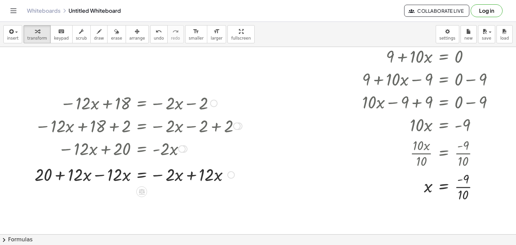
click at [98, 172] on div at bounding box center [130, 171] width 230 height 23
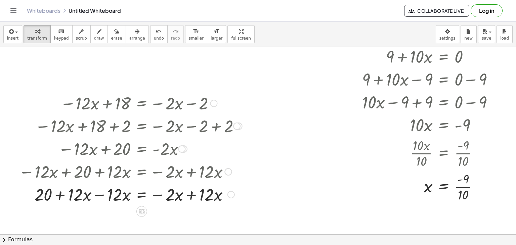
click at [98, 197] on div at bounding box center [130, 194] width 230 height 23
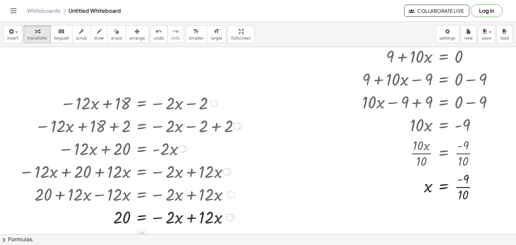
click at [193, 219] on div at bounding box center [130, 217] width 230 height 23
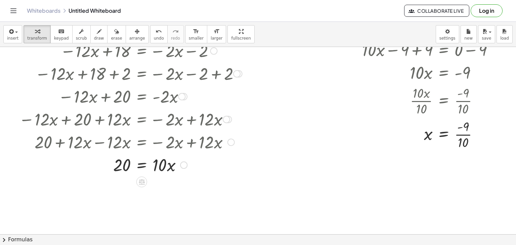
scroll to position [675, 24]
click at [139, 182] on icon at bounding box center [142, 182] width 6 height 6
click at [156, 187] on div "÷" at bounding box center [155, 182] width 11 height 11
click at [124, 174] on div at bounding box center [130, 164] width 229 height 23
click at [124, 201] on div at bounding box center [130, 193] width 230 height 34
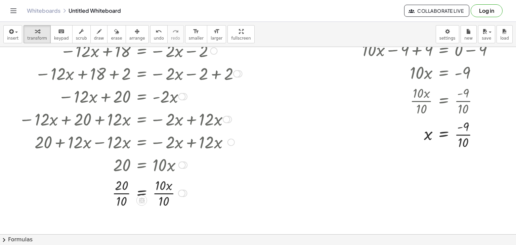
click at [162, 194] on div at bounding box center [130, 193] width 230 height 34
click at [123, 191] on div at bounding box center [130, 193] width 230 height 34
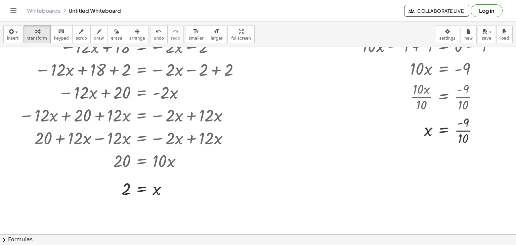
click at [366, 187] on icon at bounding box center [366, 184] width 7 height 7
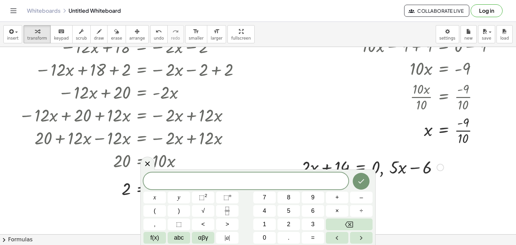
click at [376, 167] on div at bounding box center [373, 167] width 150 height 23
click at [361, 190] on div "**********" at bounding box center [258, 208] width 229 height 71
click at [366, 181] on button "Done" at bounding box center [361, 181] width 17 height 17
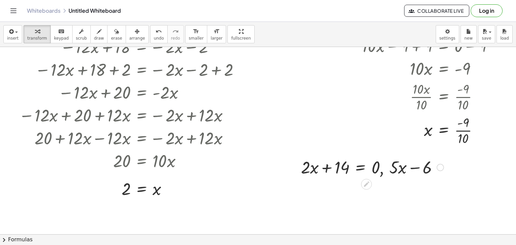
click at [370, 174] on div at bounding box center [373, 167] width 150 height 23
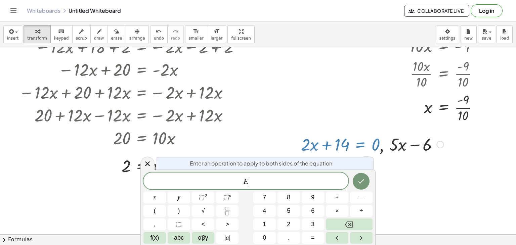
scroll to position [706, 24]
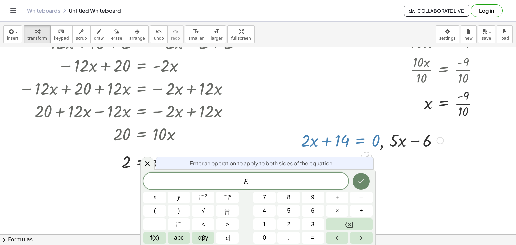
click at [358, 185] on icon "Done" at bounding box center [361, 181] width 8 height 8
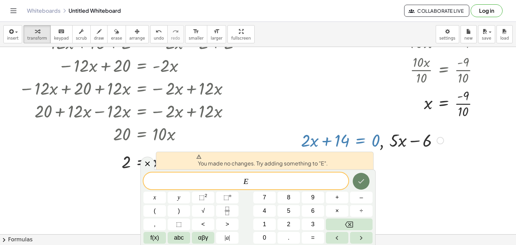
click at [360, 184] on icon "Done" at bounding box center [361, 181] width 8 height 8
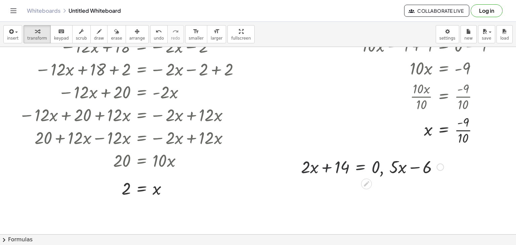
scroll to position [679, 24]
click at [399, 163] on div at bounding box center [373, 167] width 150 height 23
click at [402, 168] on div at bounding box center [373, 167] width 150 height 23
click at [365, 183] on icon at bounding box center [366, 184] width 7 height 7
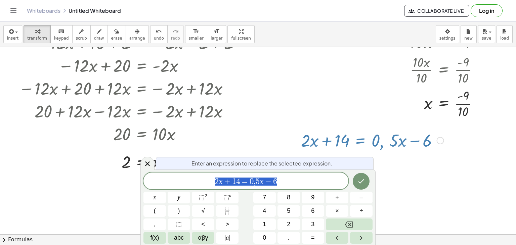
scroll to position [706, 24]
click at [257, 181] on span "5" at bounding box center [258, 182] width 4 height 8
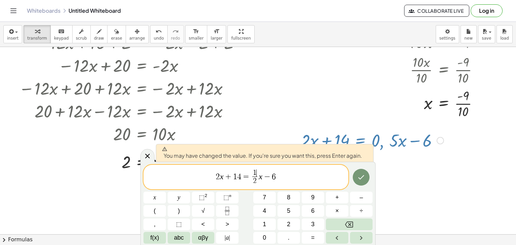
click at [257, 172] on span "1 ​" at bounding box center [254, 173] width 5 height 7
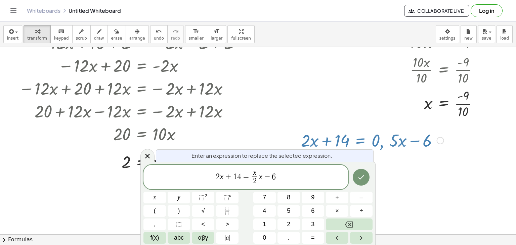
click at [257, 172] on span "x ​" at bounding box center [254, 173] width 5 height 7
click at [264, 181] on span "−" at bounding box center [268, 177] width 10 height 8
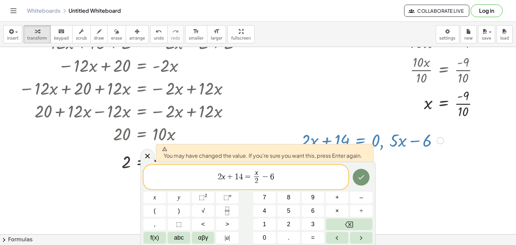
click at [354, 183] on div at bounding box center [361, 178] width 23 height 26
click at [359, 179] on icon "Done" at bounding box center [361, 177] width 8 height 8
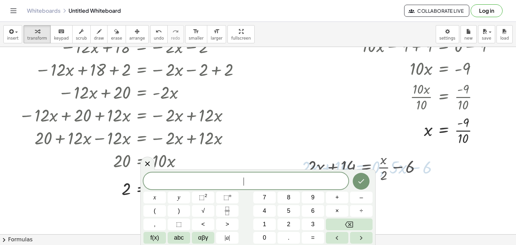
scroll to position [679, 24]
click at [424, 177] on div at bounding box center [373, 168] width 150 height 34
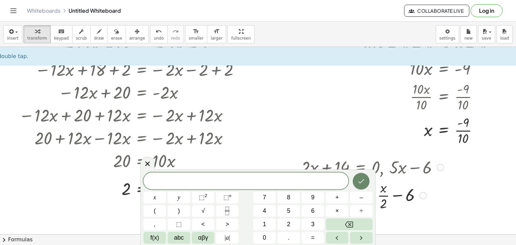
click at [361, 179] on icon "Done" at bounding box center [361, 181] width 8 height 8
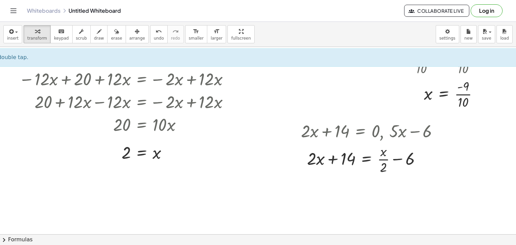
scroll to position [717, 24]
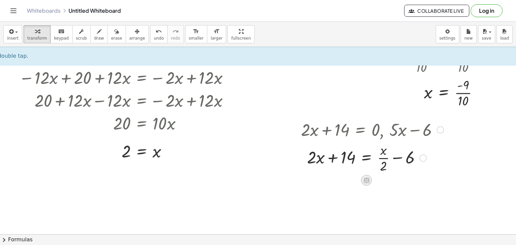
click at [365, 182] on icon at bounding box center [366, 180] width 7 height 7
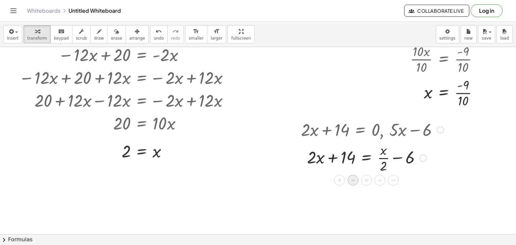
click at [351, 180] on span "−" at bounding box center [353, 181] width 4 height 10
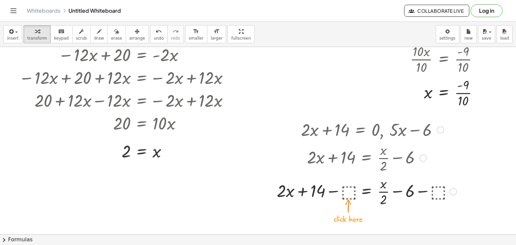
click at [346, 187] on div at bounding box center [367, 191] width 187 height 34
drag, startPoint x: 436, startPoint y: 194, endPoint x: 392, endPoint y: 194, distance: 44.0
click at [392, 194] on div at bounding box center [367, 191] width 183 height 34
click at [399, 193] on div at bounding box center [367, 191] width 183 height 34
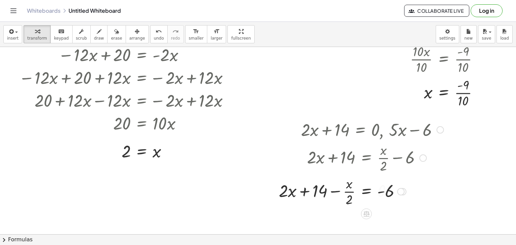
click at [335, 191] on div at bounding box center [361, 191] width 171 height 34
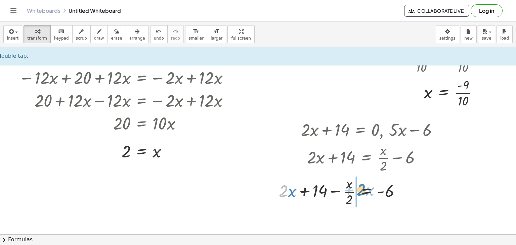
drag, startPoint x: 281, startPoint y: 192, endPoint x: 359, endPoint y: 192, distance: 78.3
click at [359, 192] on div at bounding box center [361, 191] width 171 height 34
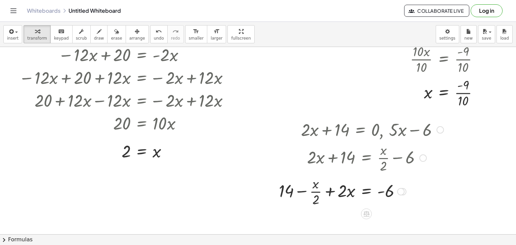
click at [330, 190] on div at bounding box center [361, 191] width 171 height 34
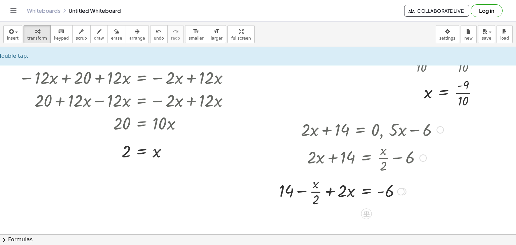
click at [304, 191] on div at bounding box center [361, 191] width 171 height 34
drag, startPoint x: 340, startPoint y: 195, endPoint x: 294, endPoint y: 194, distance: 45.7
click at [338, 191] on div at bounding box center [361, 191] width 171 height 34
click at [335, 191] on div at bounding box center [361, 191] width 171 height 34
click at [366, 212] on icon at bounding box center [367, 214] width 6 height 6
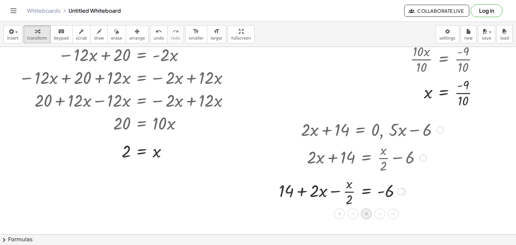
click at [367, 216] on span "×" at bounding box center [367, 214] width 4 height 10
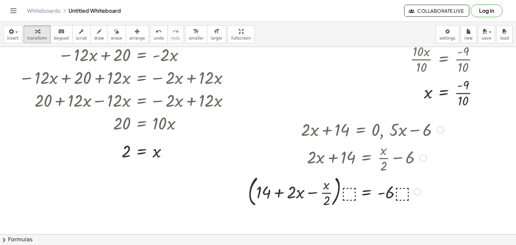
click at [352, 195] on div at bounding box center [346, 191] width 203 height 36
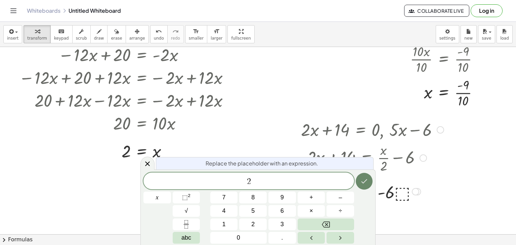
click at [372, 179] on button "Done" at bounding box center [364, 181] width 17 height 17
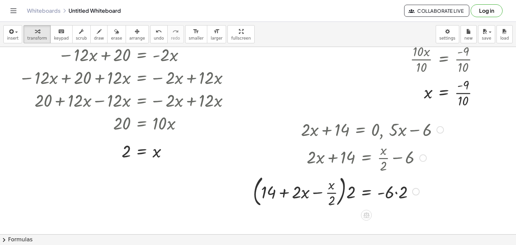
click at [343, 193] on div at bounding box center [348, 191] width 197 height 36
click at [340, 190] on div at bounding box center [348, 191] width 197 height 36
click at [344, 191] on div at bounding box center [348, 191] width 197 height 36
click at [349, 193] on div at bounding box center [348, 191] width 197 height 36
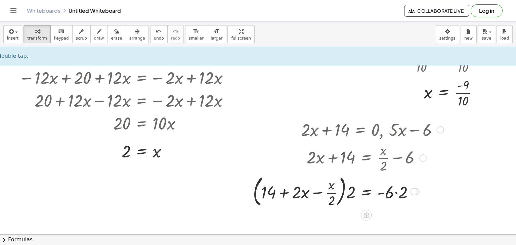
click at [351, 194] on div at bounding box center [348, 191] width 197 height 36
click at [398, 195] on div at bounding box center [348, 191] width 197 height 36
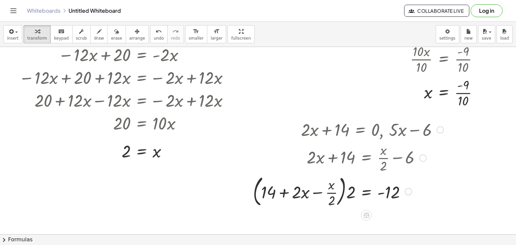
click at [351, 194] on div at bounding box center [348, 191] width 197 height 36
click at [338, 191] on div at bounding box center [348, 191] width 197 height 36
click at [270, 189] on div at bounding box center [348, 191] width 197 height 36
click at [252, 192] on div at bounding box center [248, 163] width 10 height 95
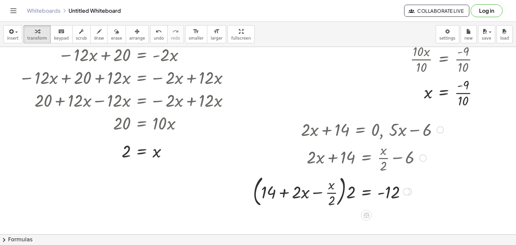
click at [253, 191] on div at bounding box center [248, 163] width 10 height 95
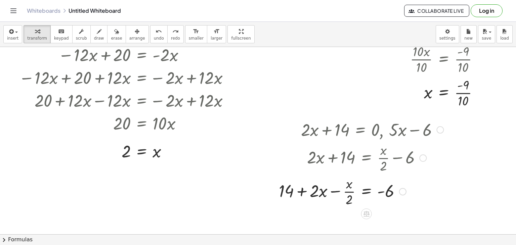
click at [348, 192] on div at bounding box center [361, 191] width 171 height 34
click at [353, 188] on div at bounding box center [361, 191] width 171 height 34
click at [357, 194] on div at bounding box center [361, 191] width 171 height 34
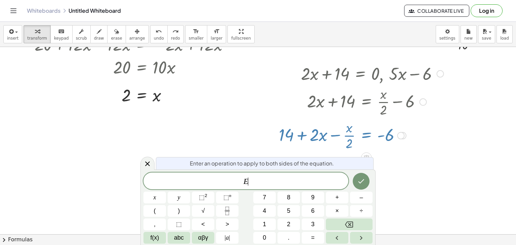
scroll to position [773, 24]
click at [342, 142] on div at bounding box center [361, 135] width 171 height 34
click at [144, 165] on icon at bounding box center [148, 164] width 8 height 8
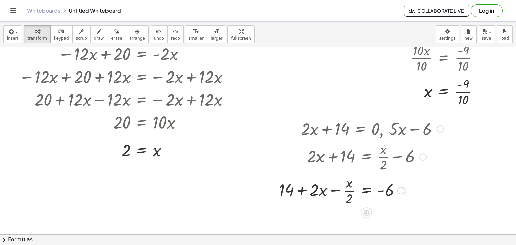
scroll to position [717, 24]
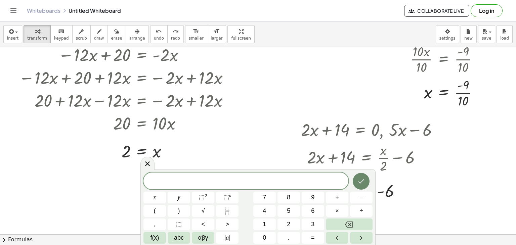
click at [360, 186] on button "Done" at bounding box center [361, 181] width 17 height 17
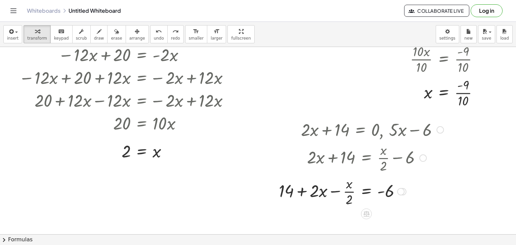
click at [346, 192] on div at bounding box center [361, 191] width 171 height 34
click at [339, 191] on div at bounding box center [361, 191] width 171 height 34
click at [346, 192] on div at bounding box center [357, 191] width 179 height 34
click at [328, 190] on div at bounding box center [361, 191] width 171 height 34
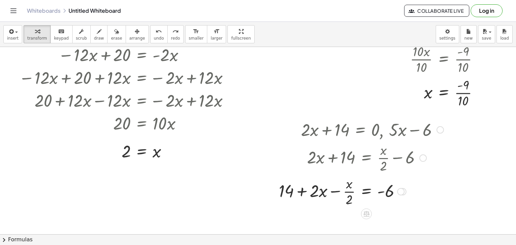
click at [331, 193] on div at bounding box center [361, 191] width 171 height 34
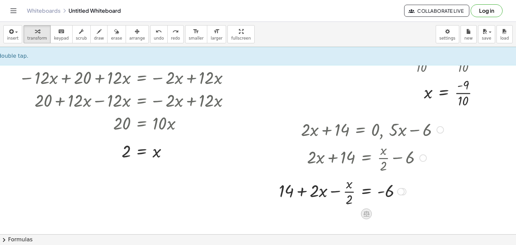
click at [366, 216] on icon at bounding box center [367, 214] width 6 height 6
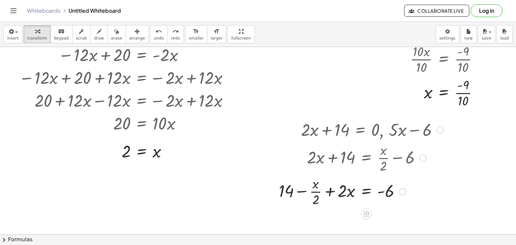
click at [400, 127] on div at bounding box center [361, 129] width 171 height 23
click at [388, 158] on div at bounding box center [361, 158] width 171 height 34
click at [326, 199] on div at bounding box center [361, 191] width 171 height 34
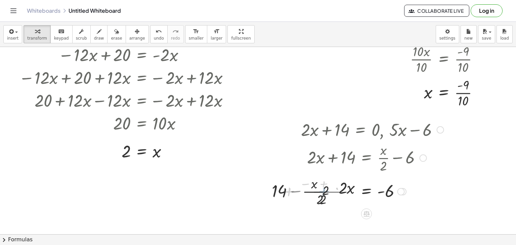
click at [315, 192] on div at bounding box center [355, 191] width 185 height 34
click at [366, 213] on icon at bounding box center [366, 214] width 7 height 7
click at [393, 213] on icon at bounding box center [394, 214] width 6 height 6
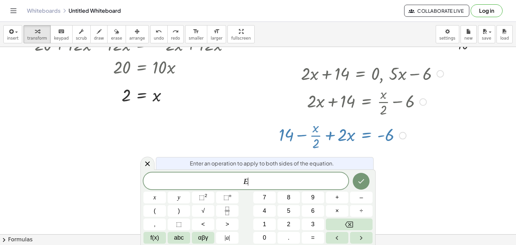
scroll to position [773, 24]
click at [145, 162] on icon at bounding box center [148, 164] width 8 height 8
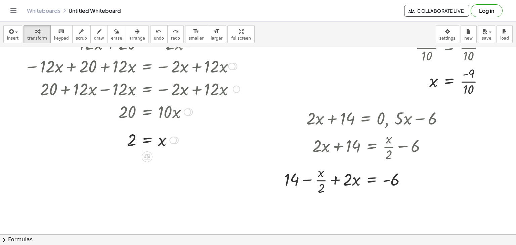
scroll to position [728, 19]
